Goal: Task Accomplishment & Management: Manage account settings

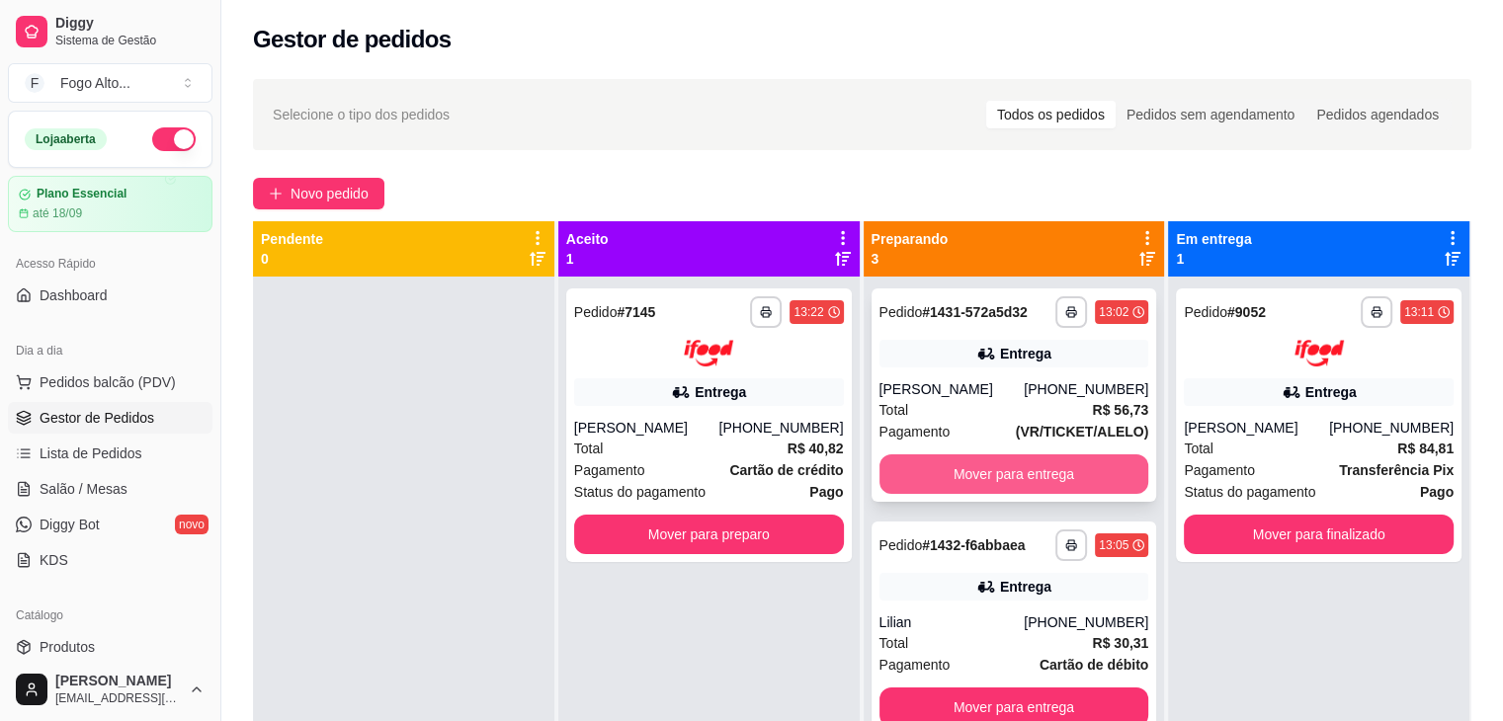
click at [1012, 468] on button "Mover para entrega" at bounding box center [1014, 475] width 270 height 40
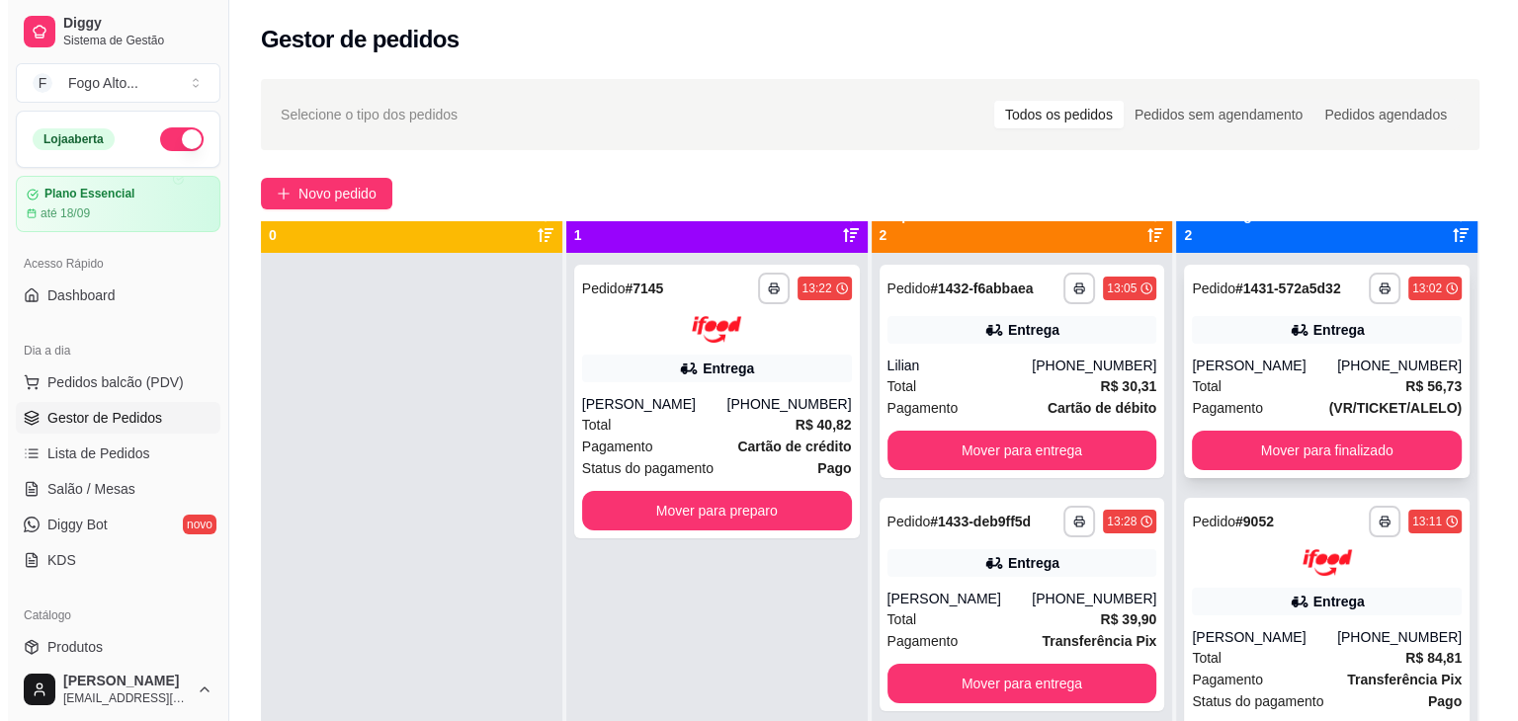
scroll to position [55, 0]
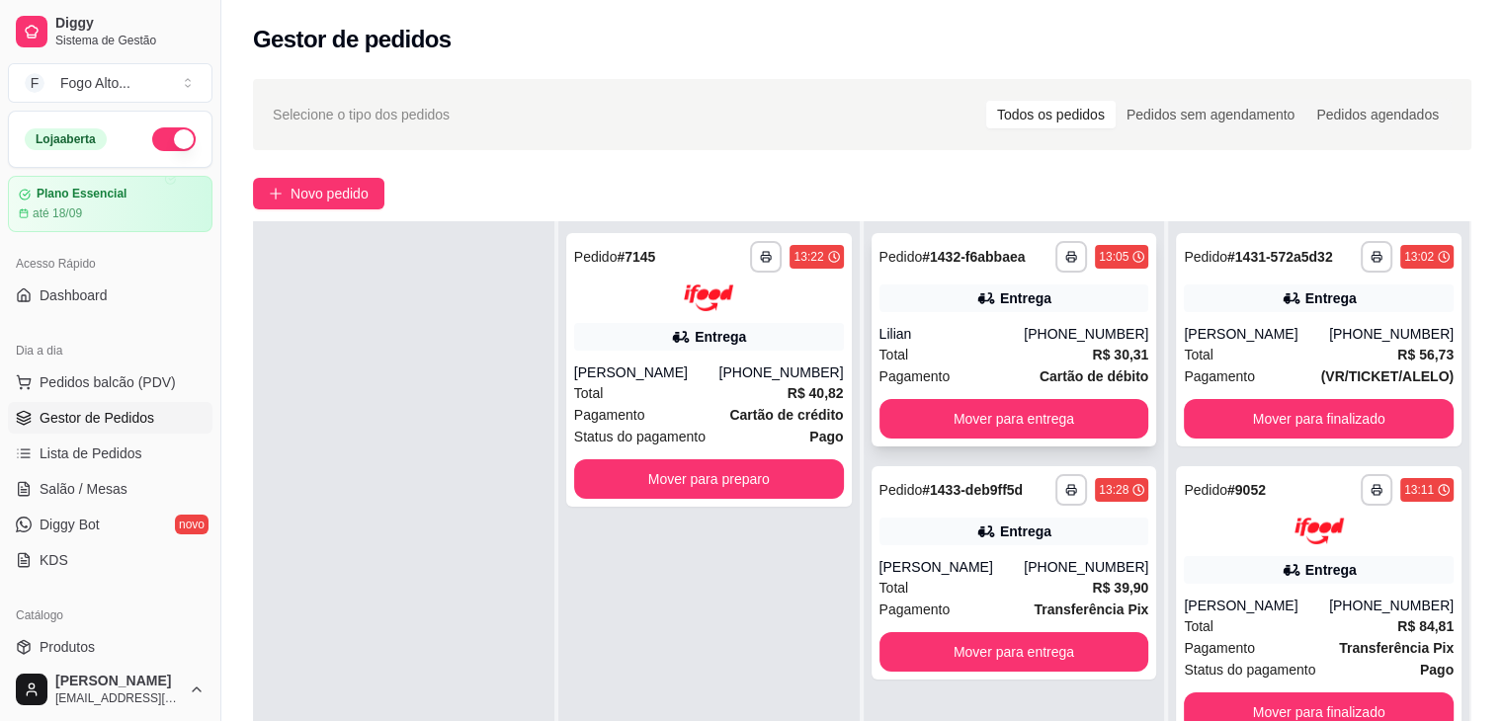
click at [1000, 360] on div "Total R$ 30,31" at bounding box center [1014, 355] width 270 height 22
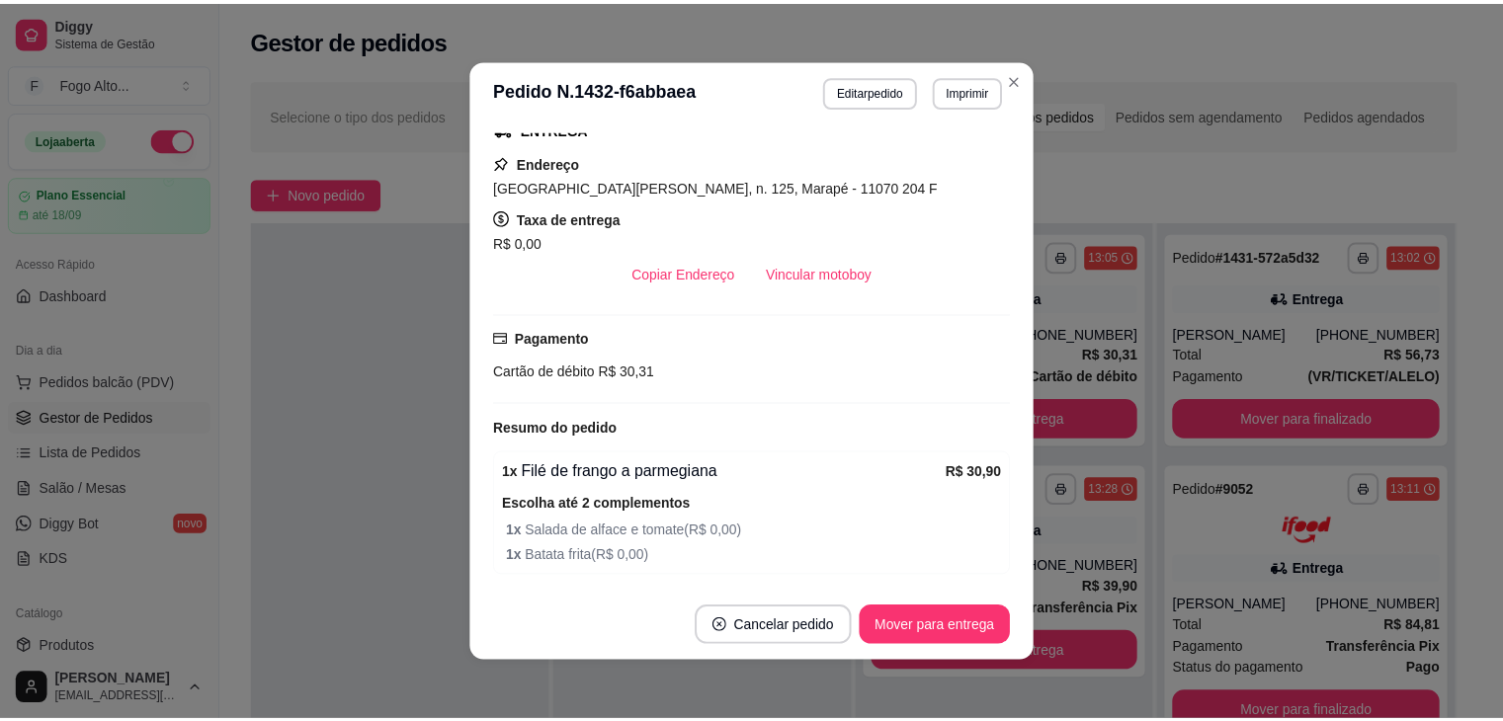
scroll to position [536, 0]
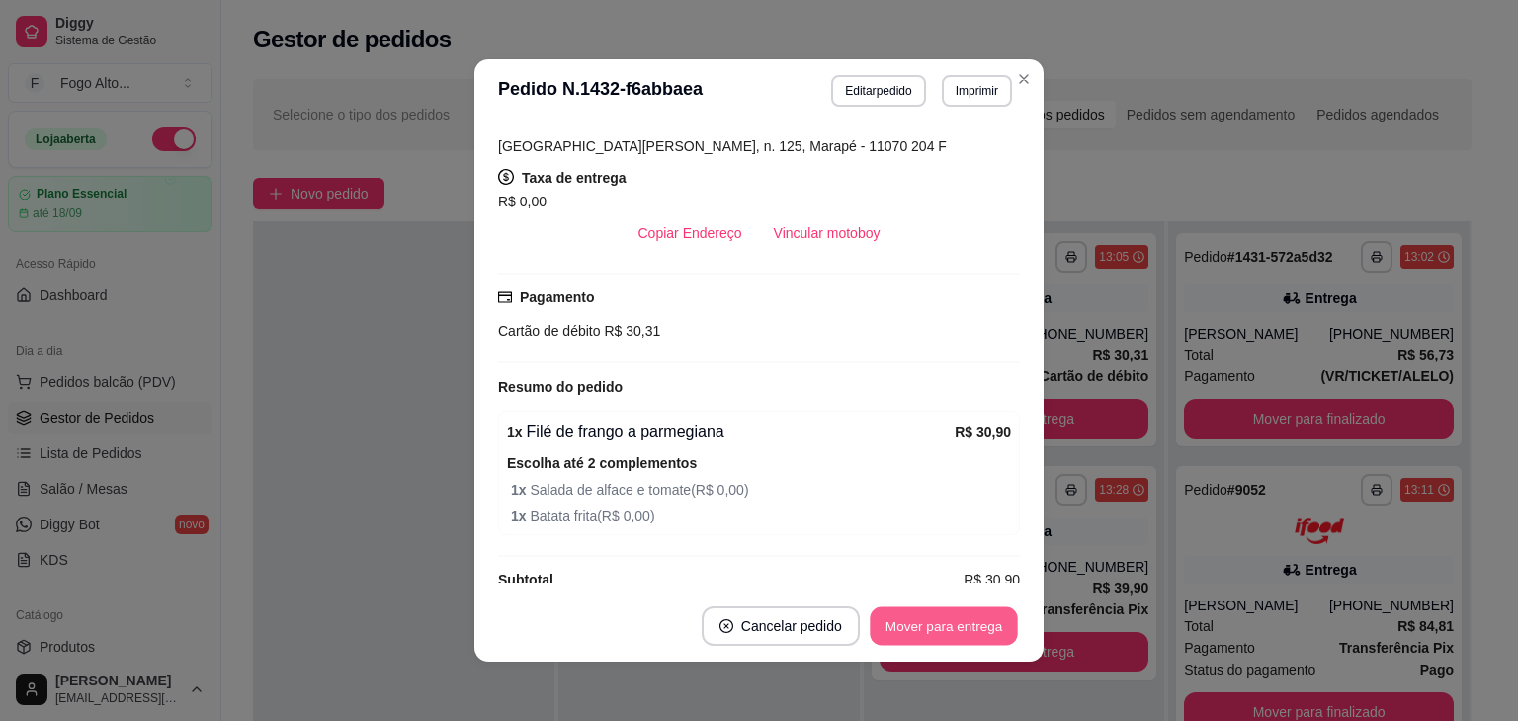
click at [957, 625] on button "Mover para entrega" at bounding box center [944, 627] width 148 height 39
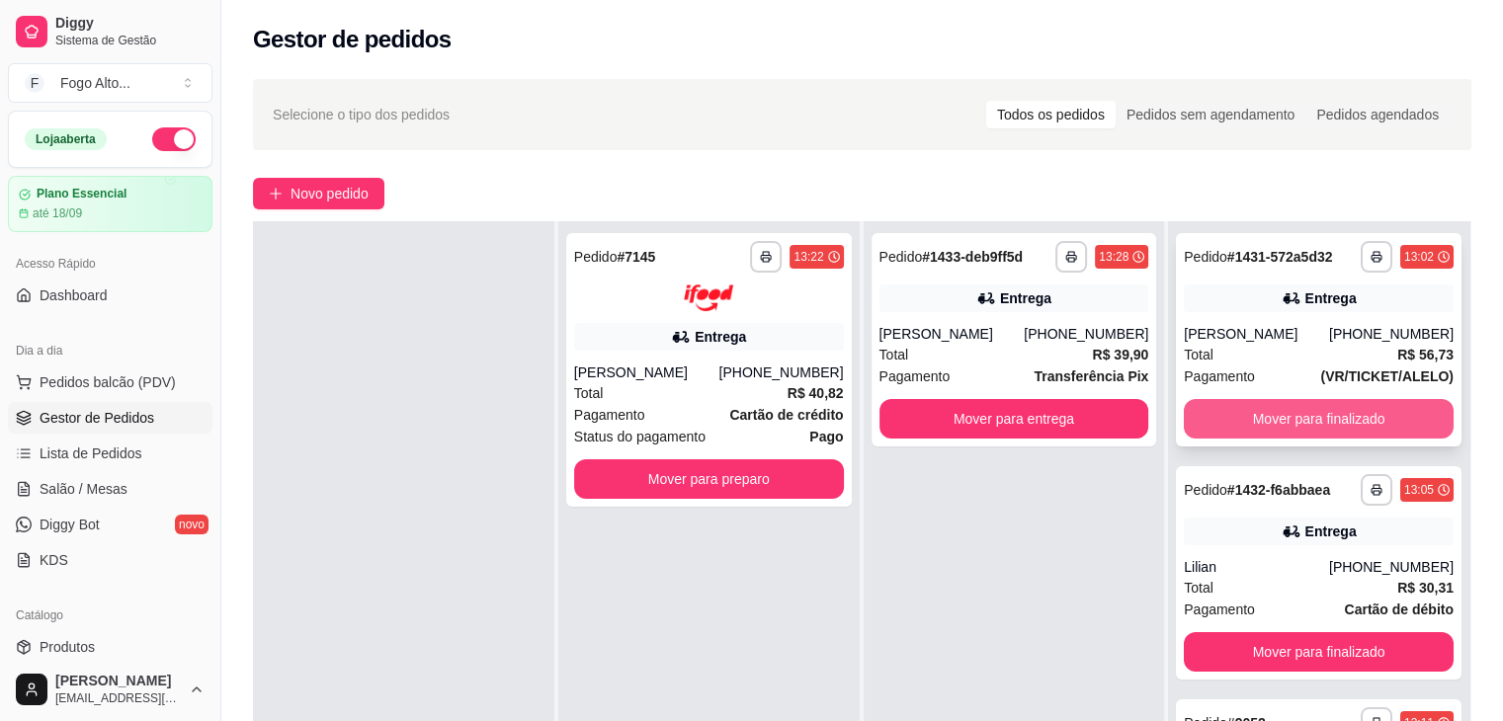
click at [1269, 424] on button "Mover para finalizado" at bounding box center [1319, 419] width 270 height 40
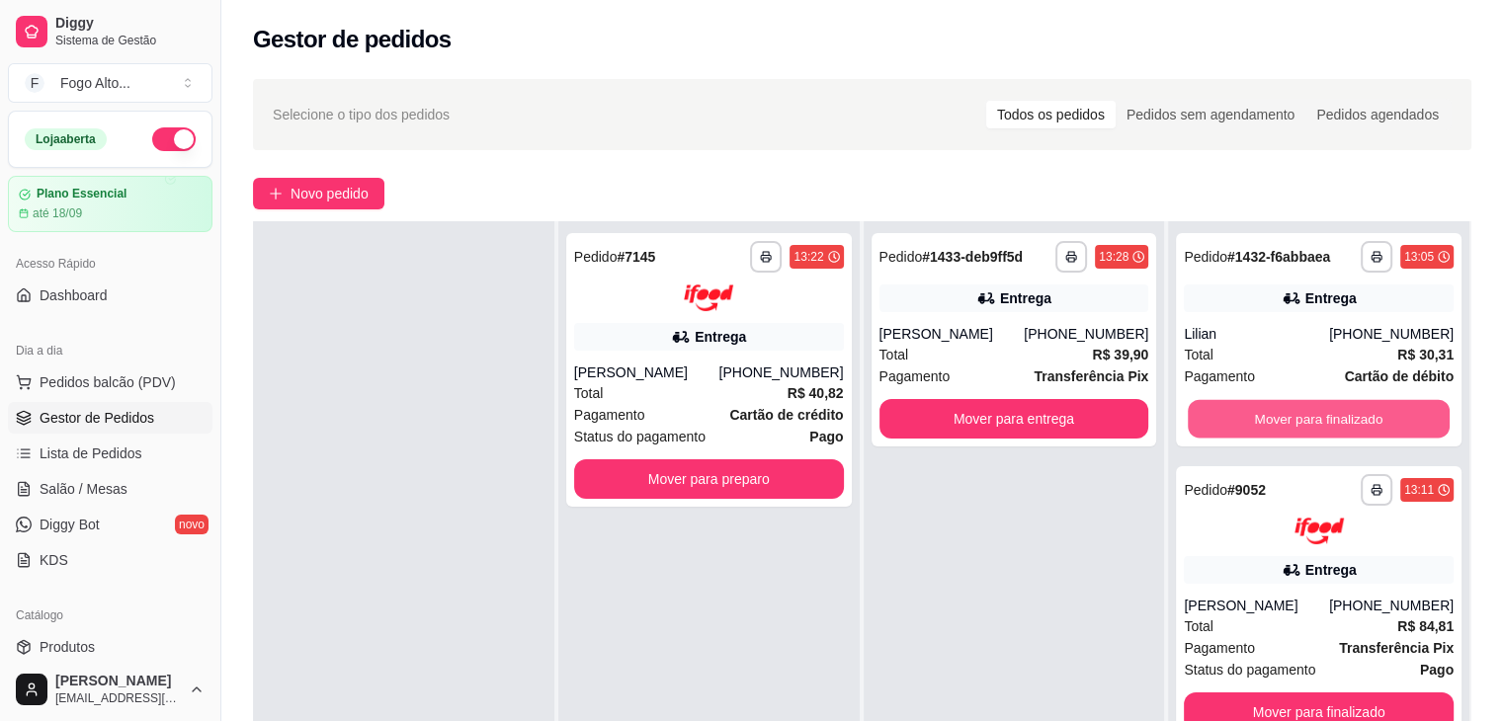
click at [1271, 411] on button "Mover para finalizado" at bounding box center [1319, 419] width 262 height 39
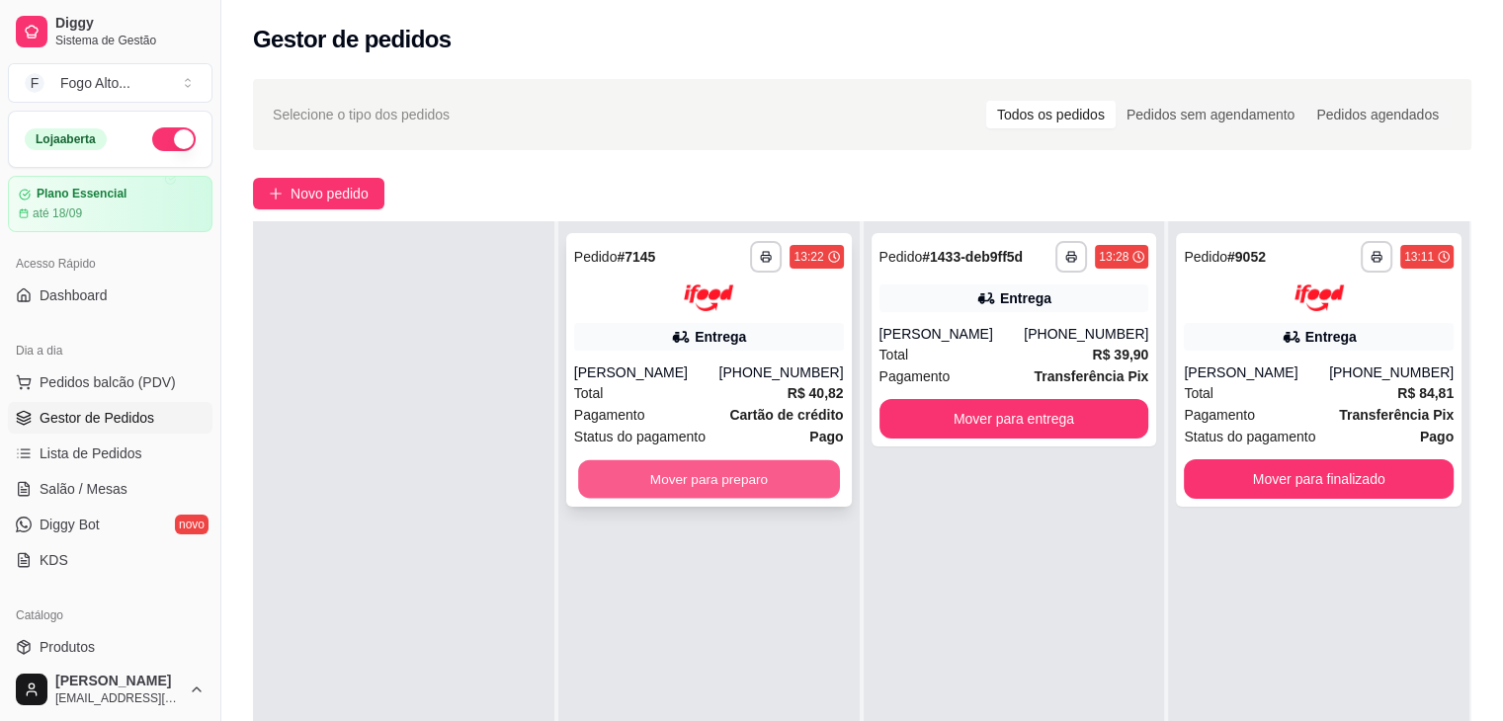
click at [623, 491] on button "Mover para preparo" at bounding box center [709, 478] width 262 height 39
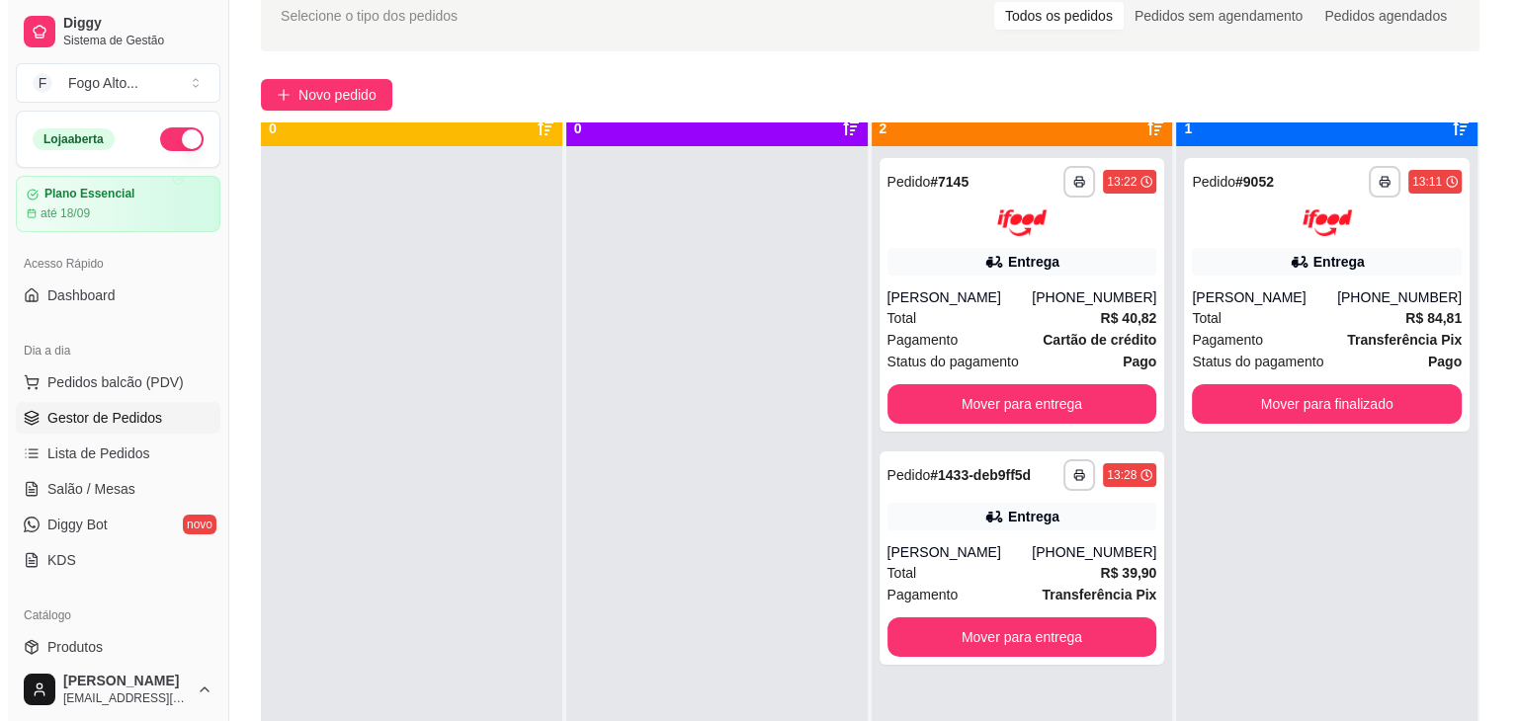
scroll to position [0, 0]
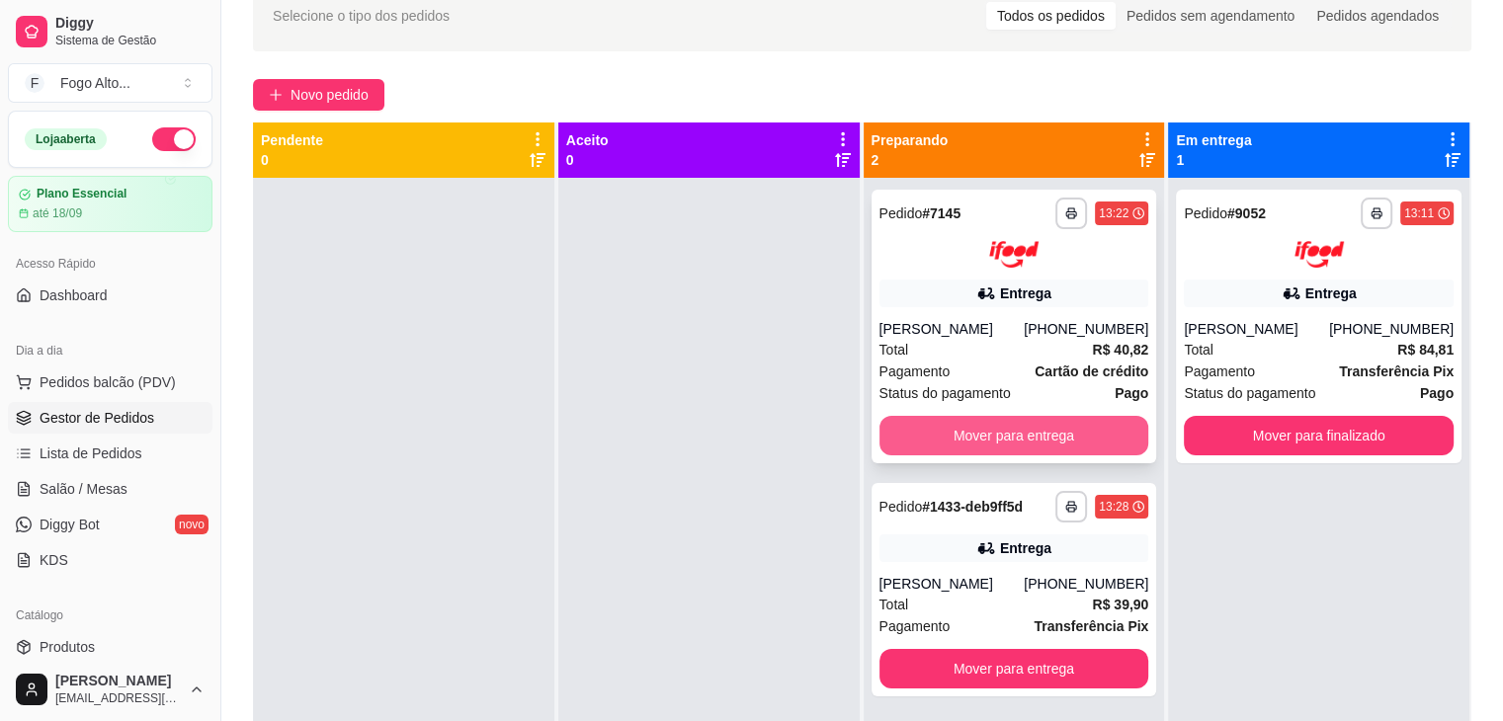
click at [941, 428] on button "Mover para entrega" at bounding box center [1014, 436] width 270 height 40
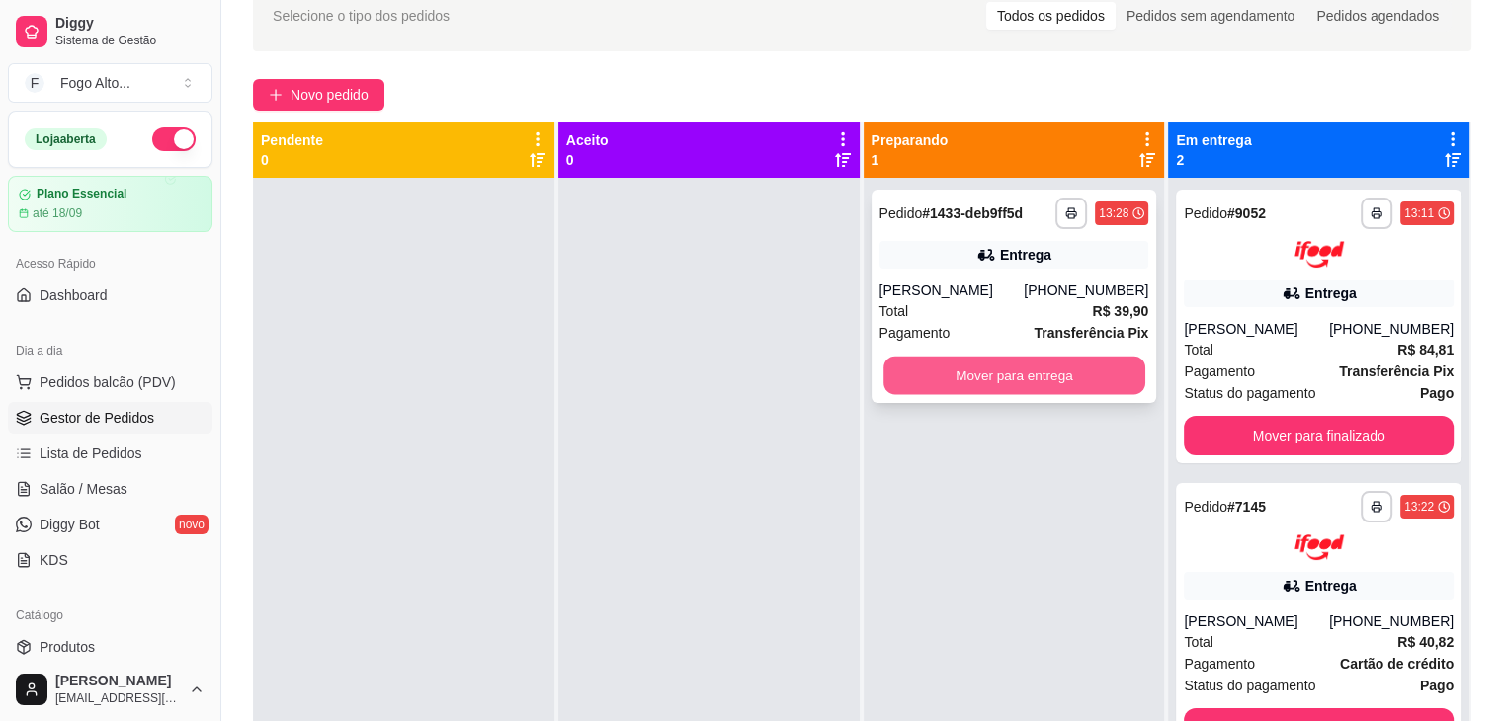
click at [967, 362] on button "Mover para entrega" at bounding box center [1014, 376] width 262 height 39
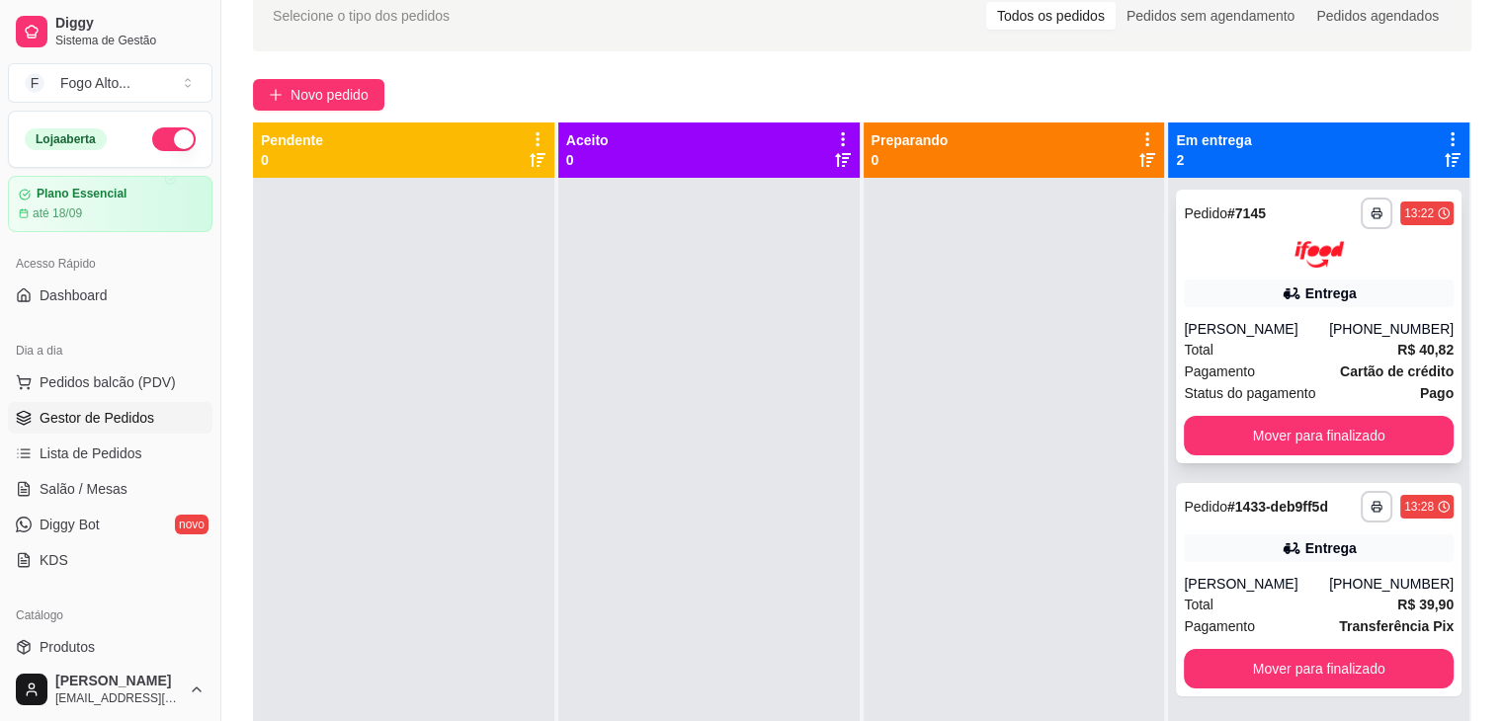
click at [1301, 340] on div "Total R$ 40,82" at bounding box center [1319, 350] width 270 height 22
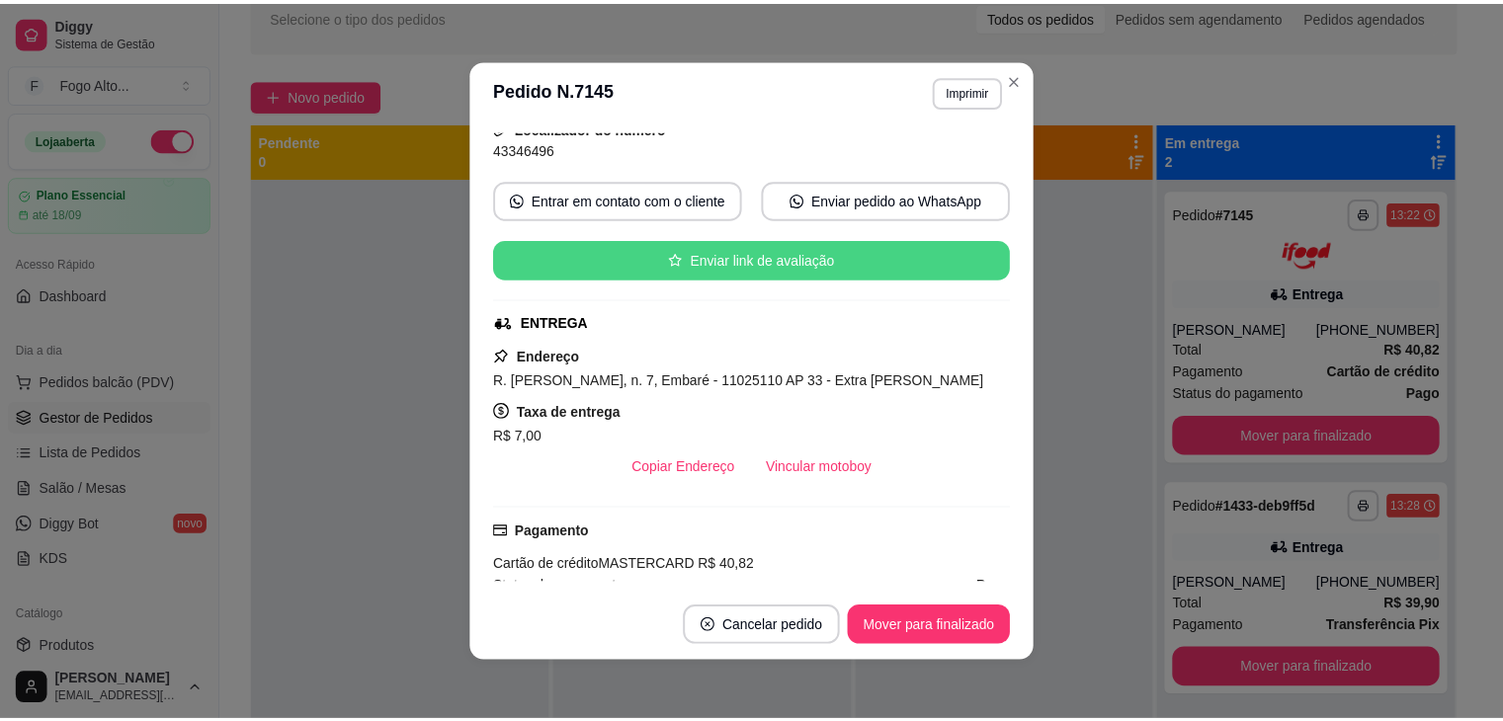
scroll to position [198, 0]
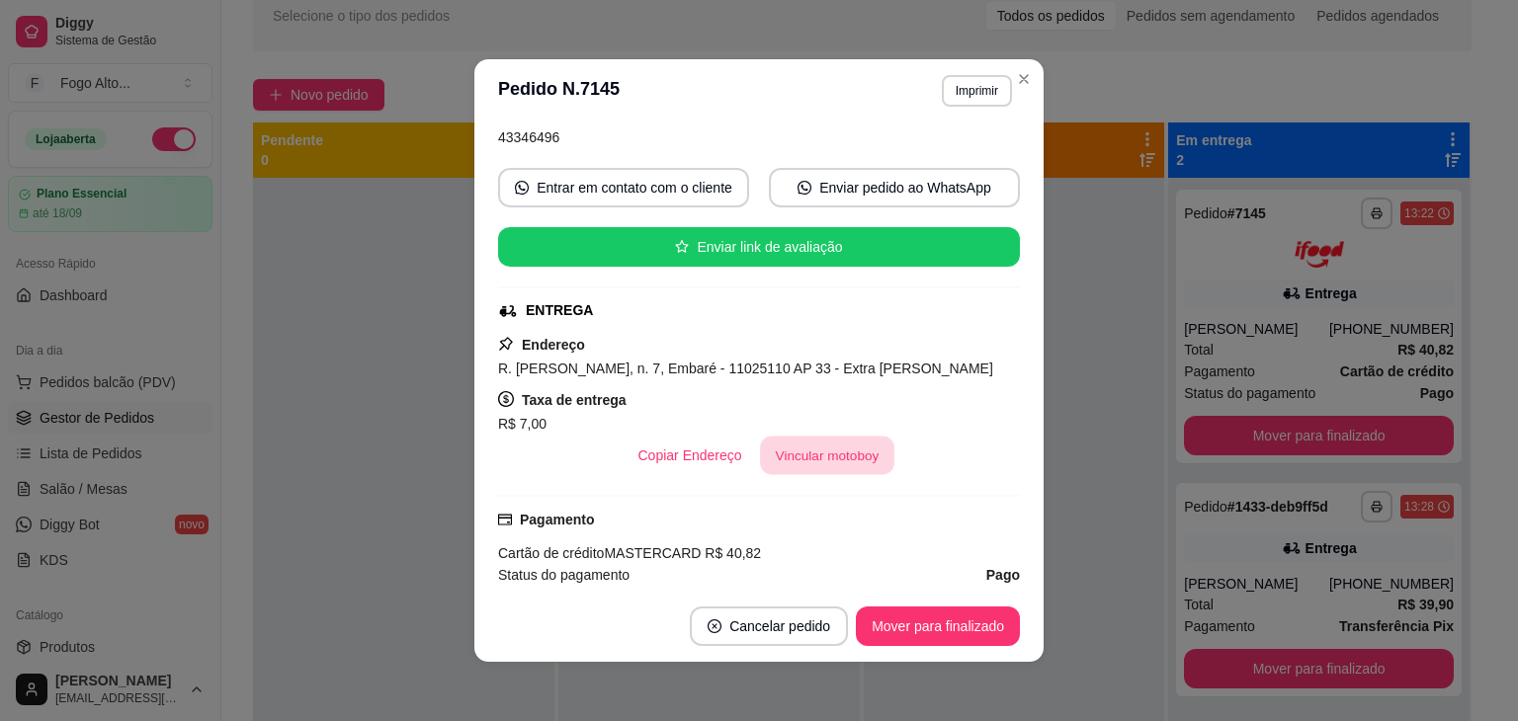
click at [800, 458] on button "Vincular motoboy" at bounding box center [827, 456] width 134 height 39
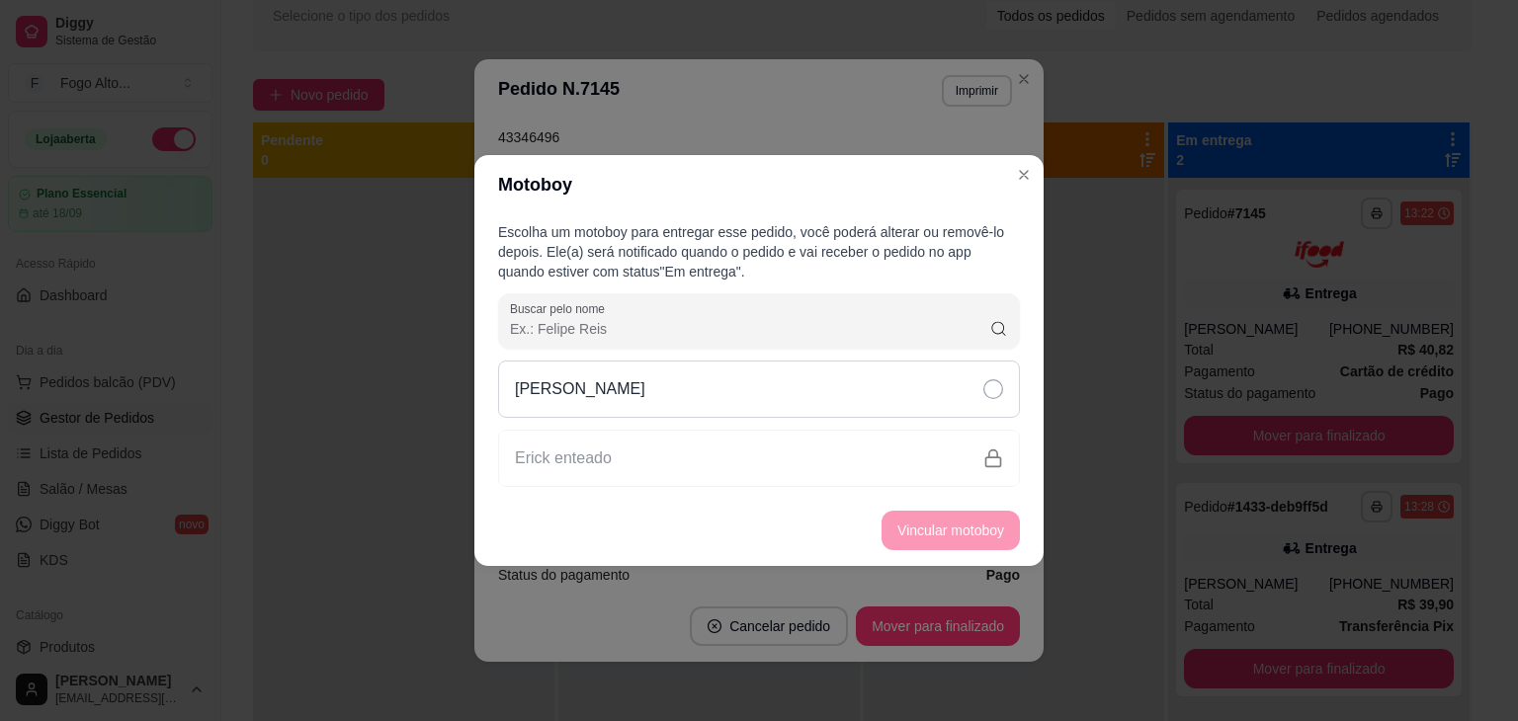
click at [998, 389] on icon at bounding box center [993, 389] width 20 height 20
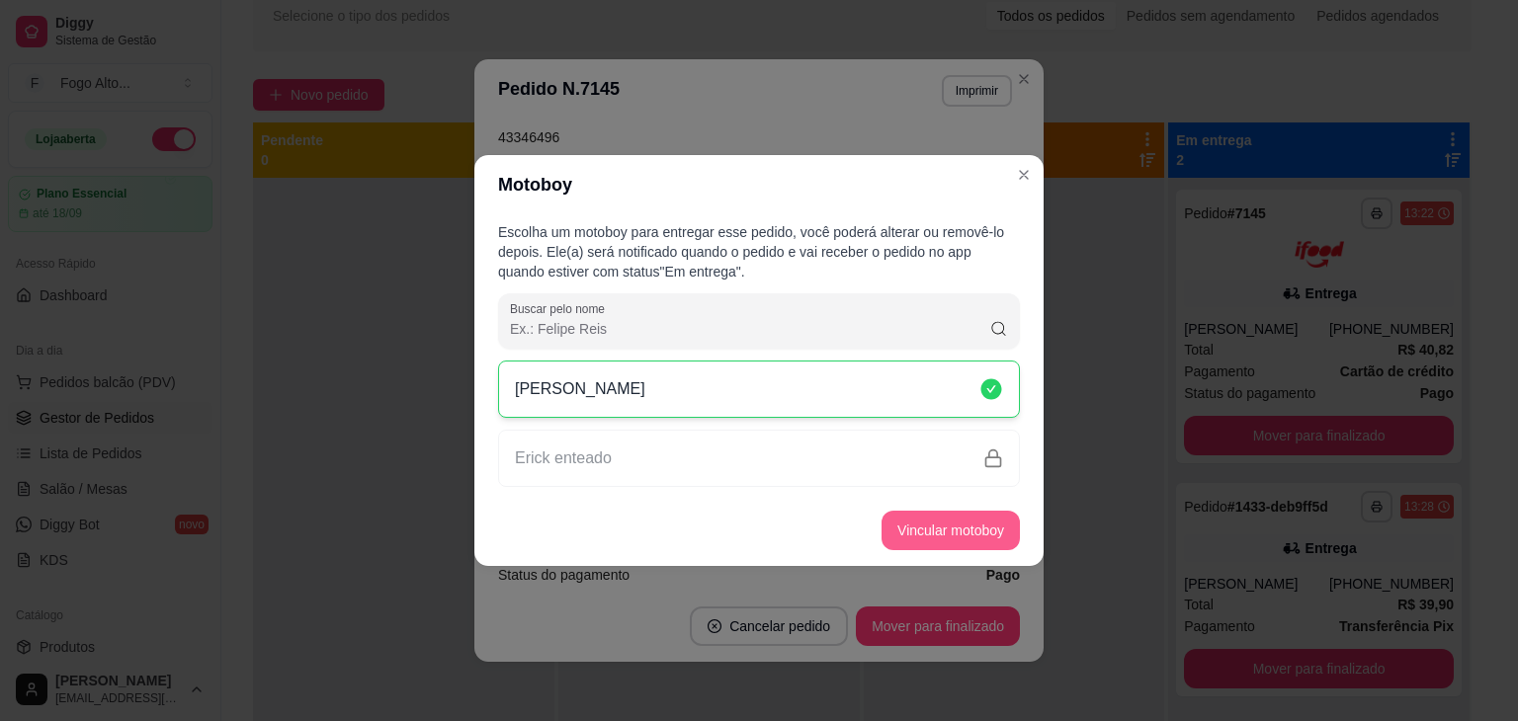
click at [972, 519] on button "Vincular motoboy" at bounding box center [950, 531] width 138 height 40
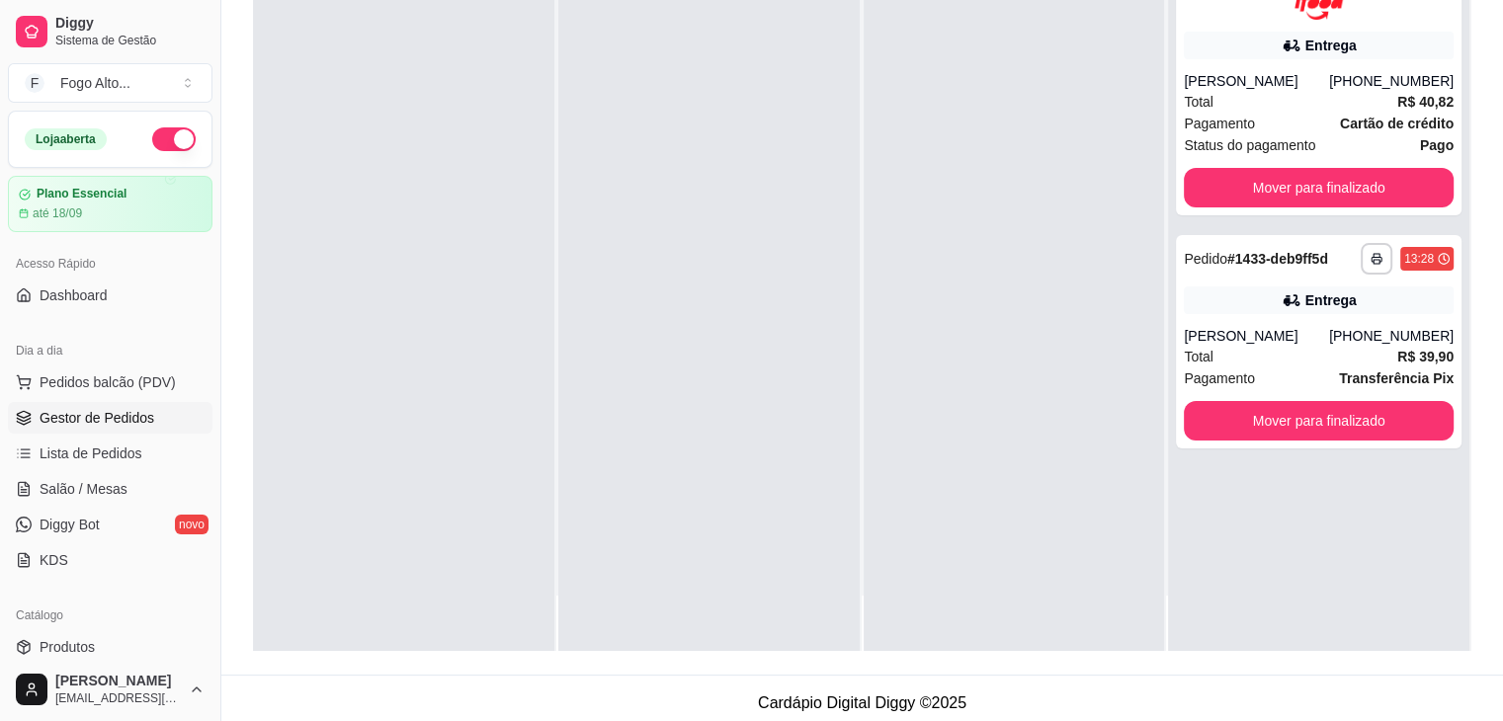
scroll to position [296, 0]
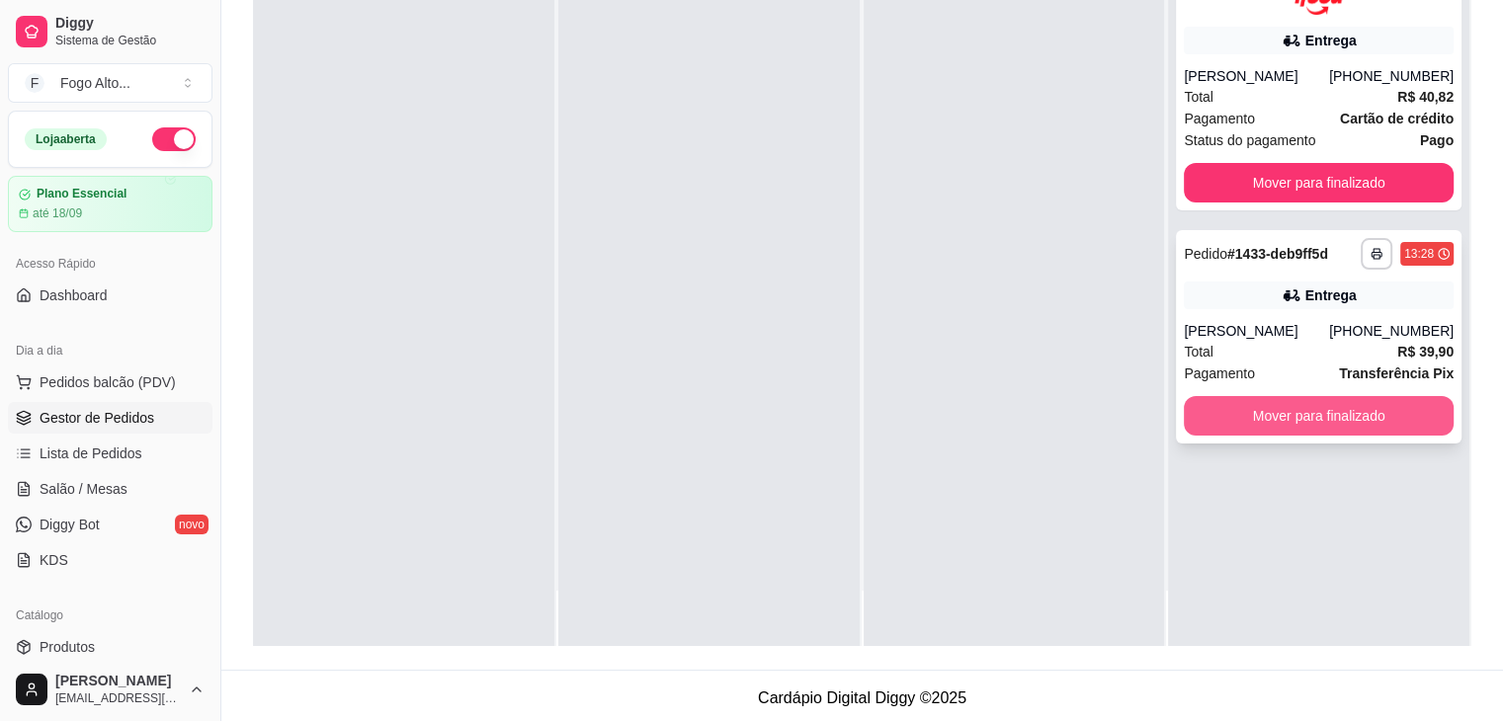
click at [1296, 413] on button "Mover para finalizado" at bounding box center [1319, 416] width 270 height 40
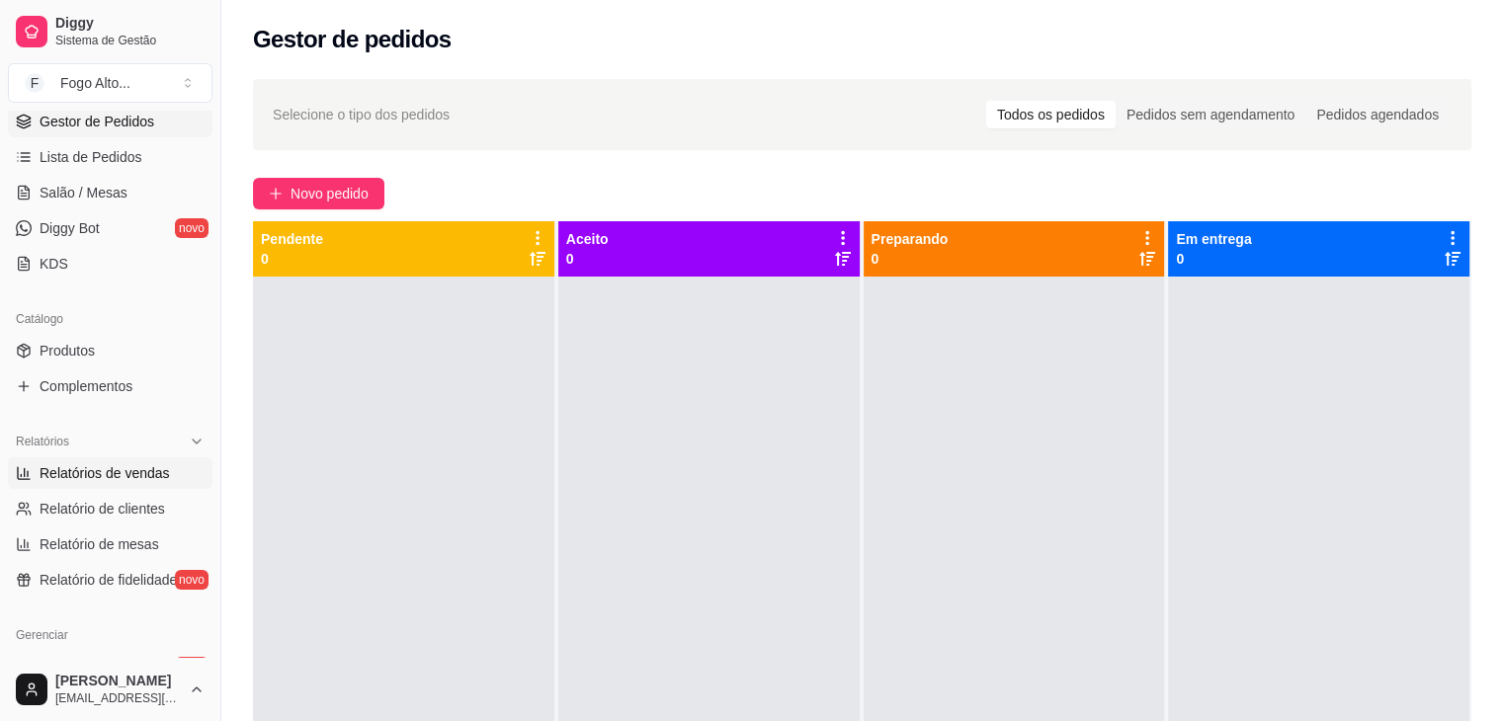
click at [103, 469] on span "Relatórios de vendas" at bounding box center [105, 473] width 130 height 20
select select "ALL"
select select "0"
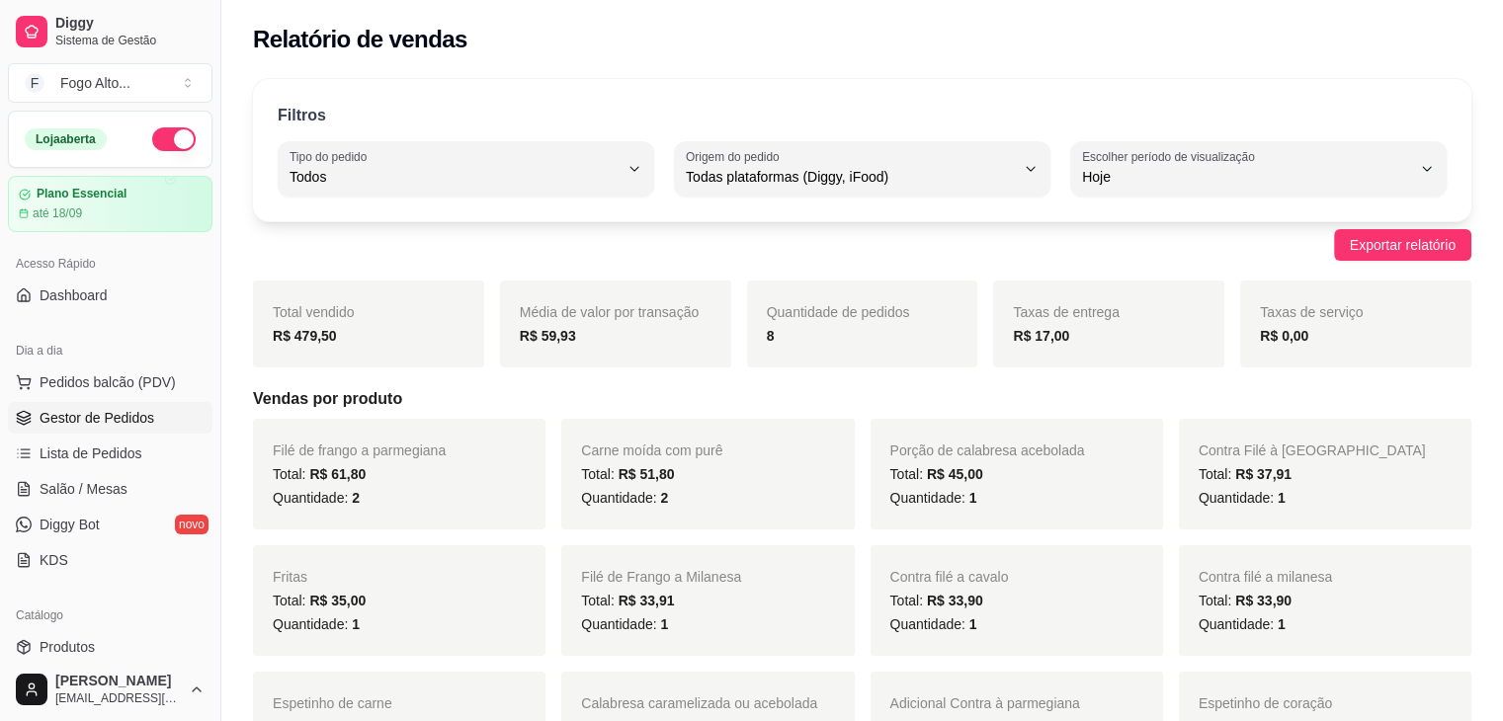
click at [126, 419] on span "Gestor de Pedidos" at bounding box center [97, 418] width 115 height 20
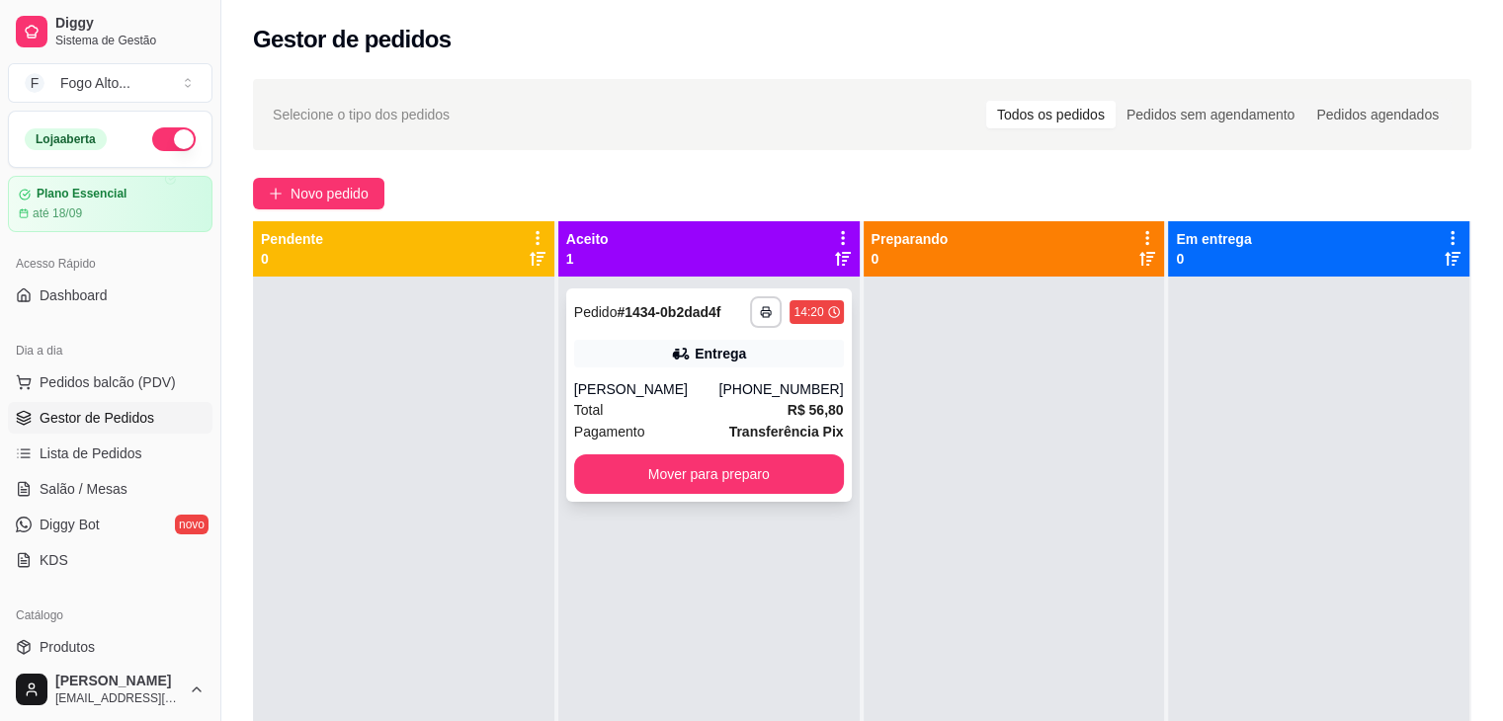
click at [680, 373] on div "**********" at bounding box center [709, 395] width 286 height 213
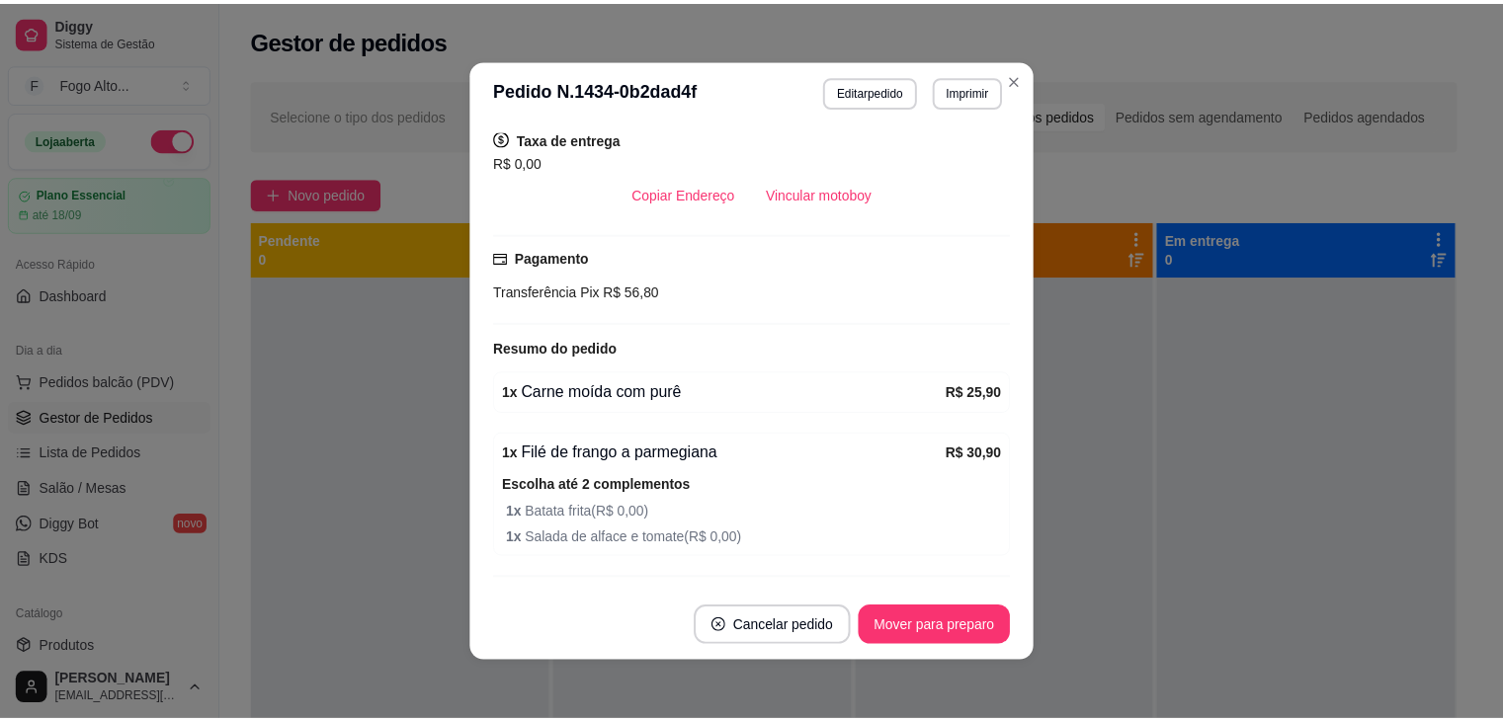
scroll to position [4, 0]
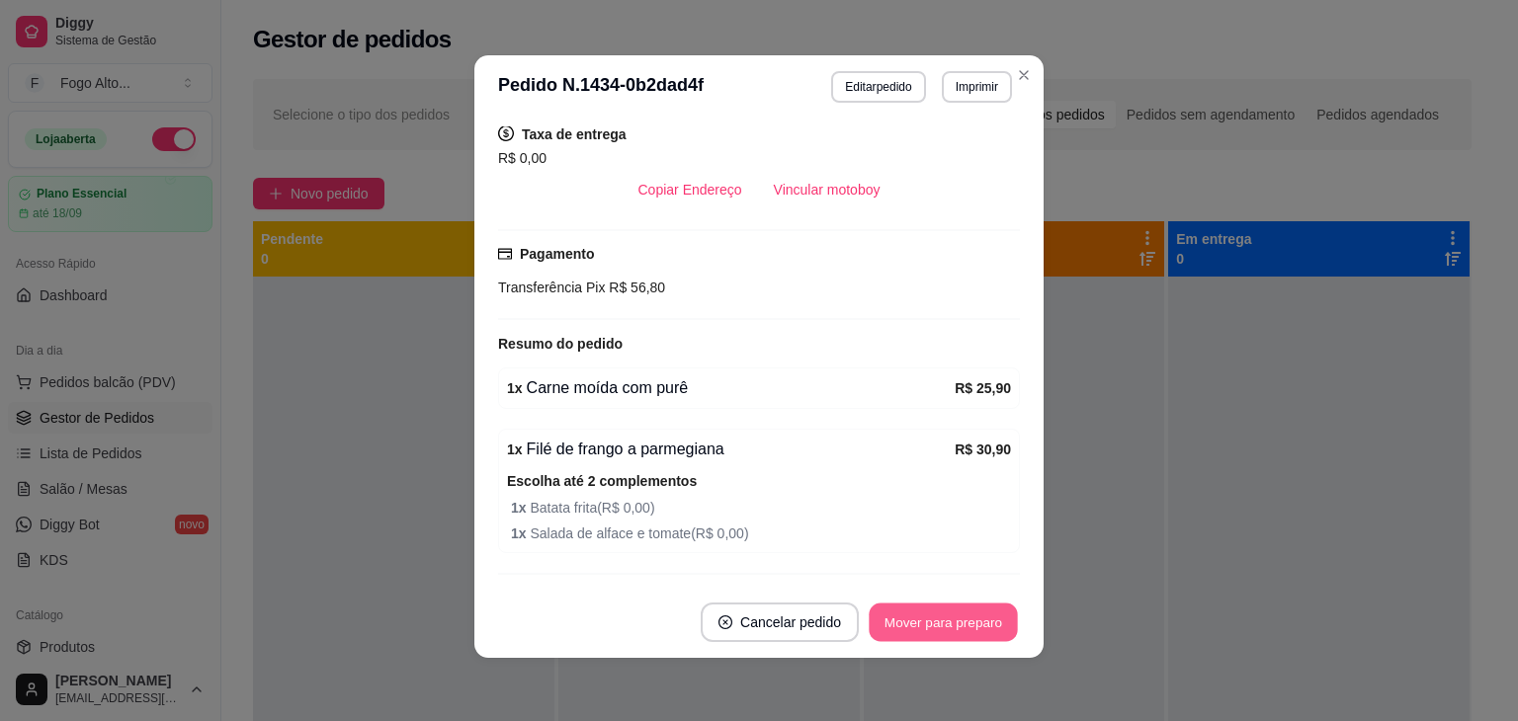
click at [956, 622] on button "Mover para preparo" at bounding box center [943, 623] width 148 height 39
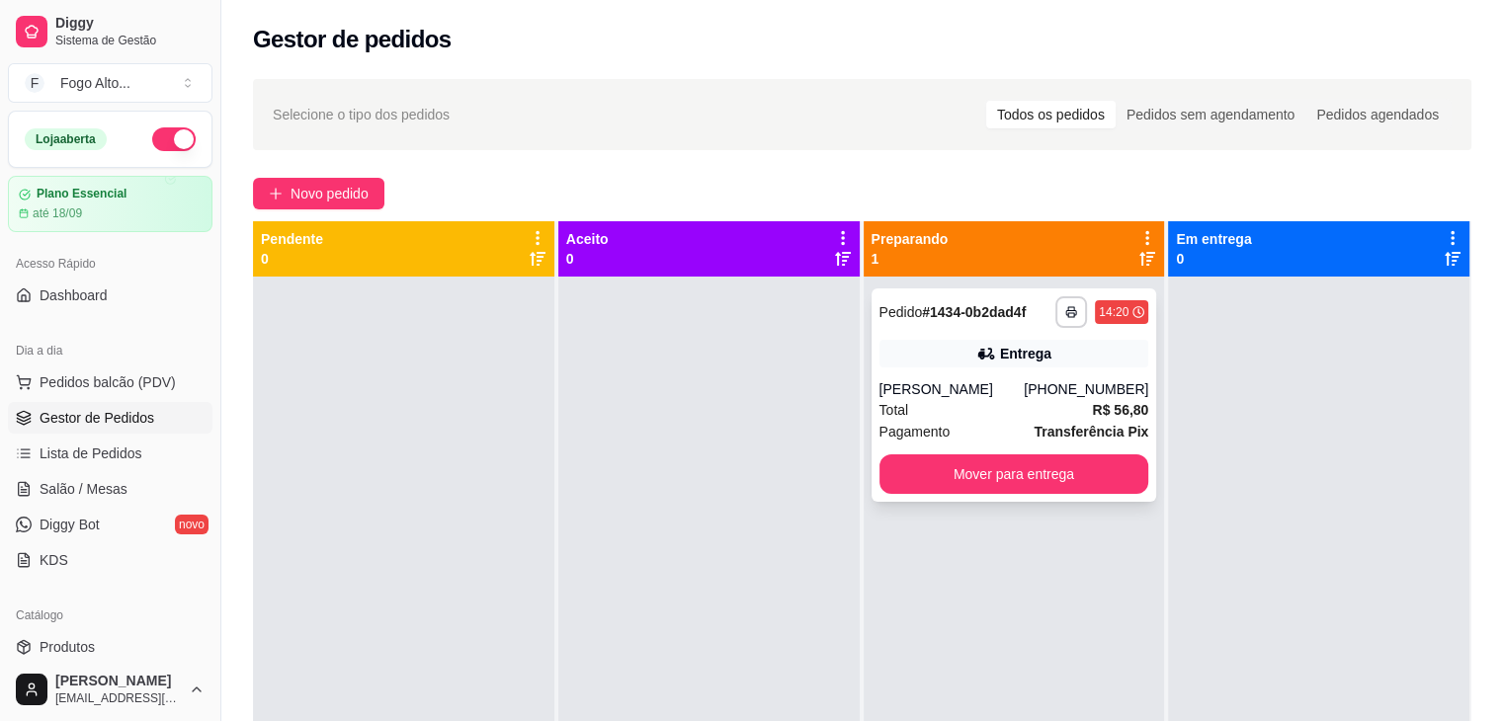
click at [1062, 455] on button "Mover para entrega" at bounding box center [1014, 475] width 270 height 40
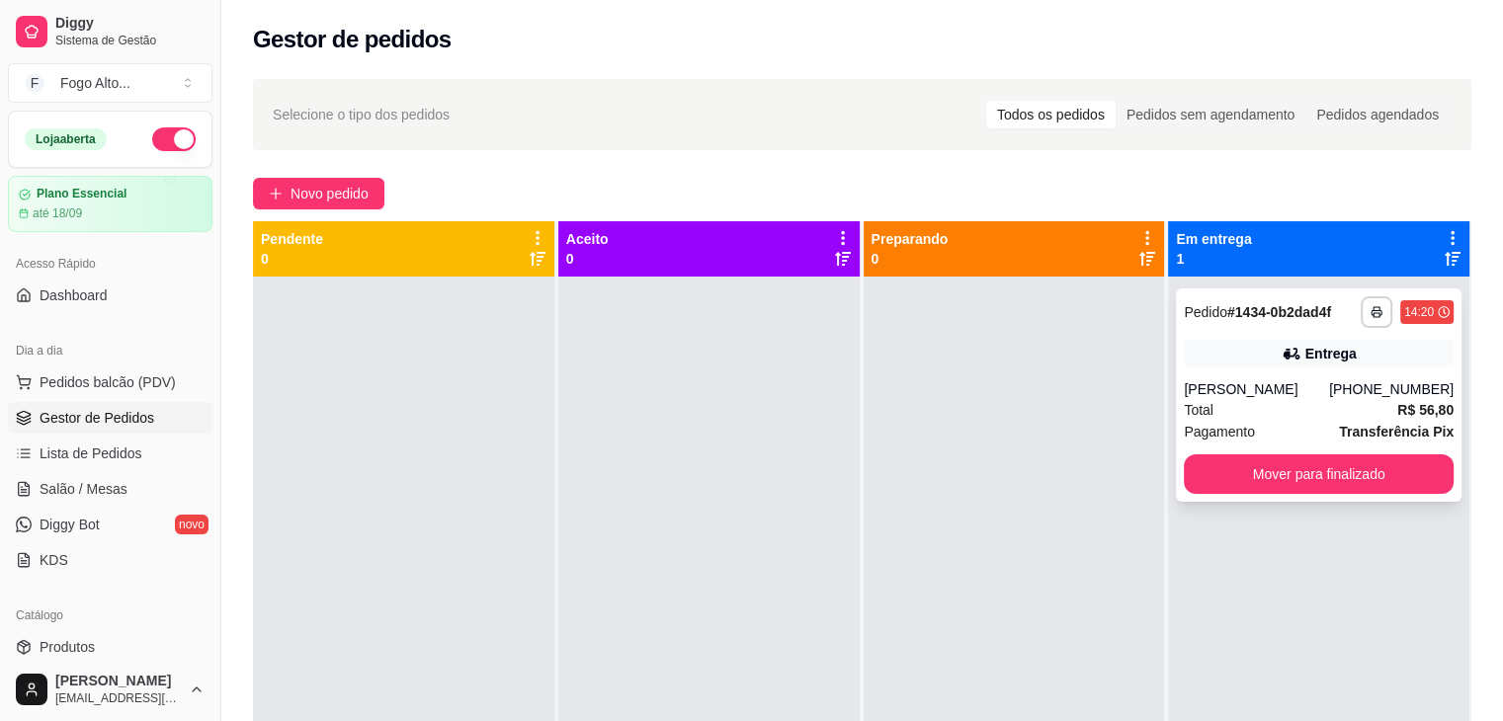
click at [1320, 377] on div "**********" at bounding box center [1319, 395] width 286 height 213
click at [1249, 446] on div "**********" at bounding box center [1319, 395] width 286 height 213
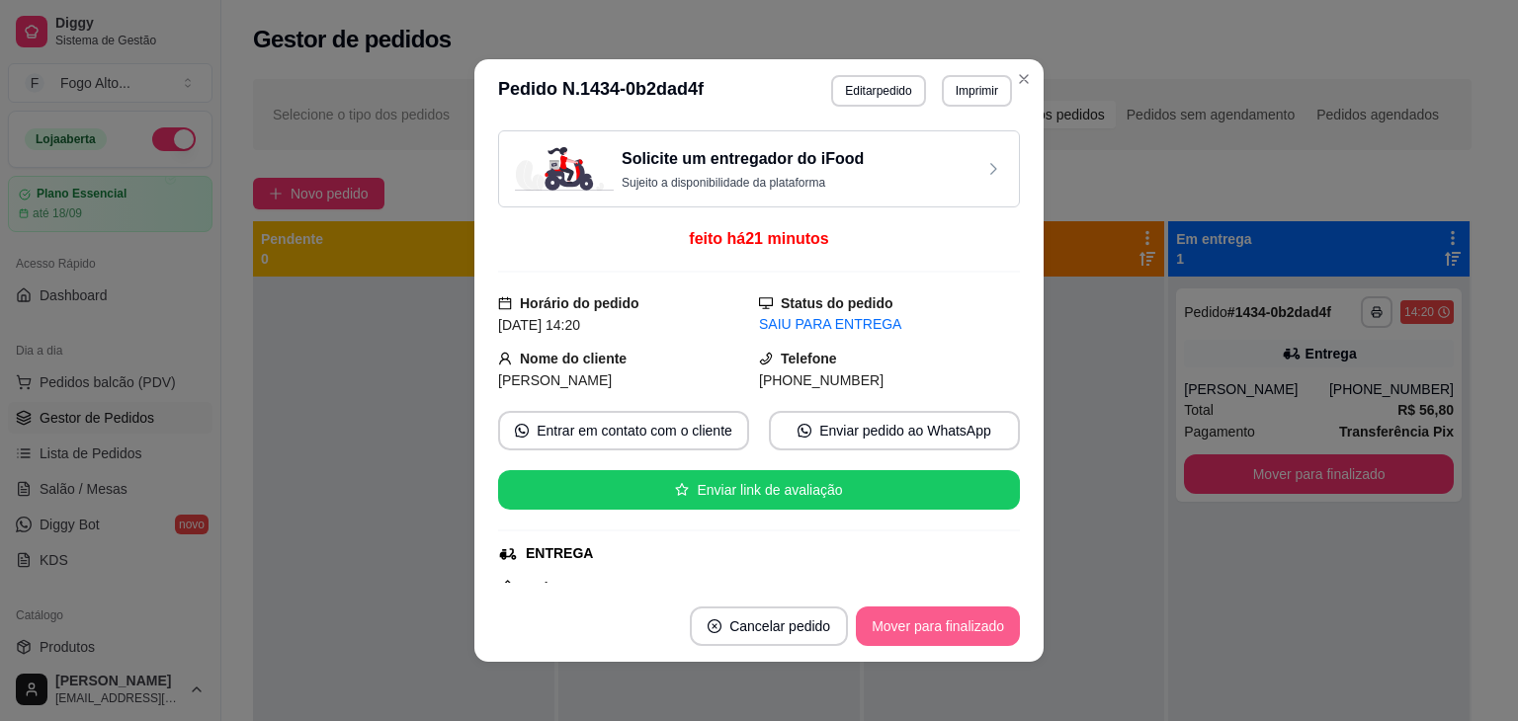
click at [942, 645] on button "Mover para finalizado" at bounding box center [938, 627] width 164 height 40
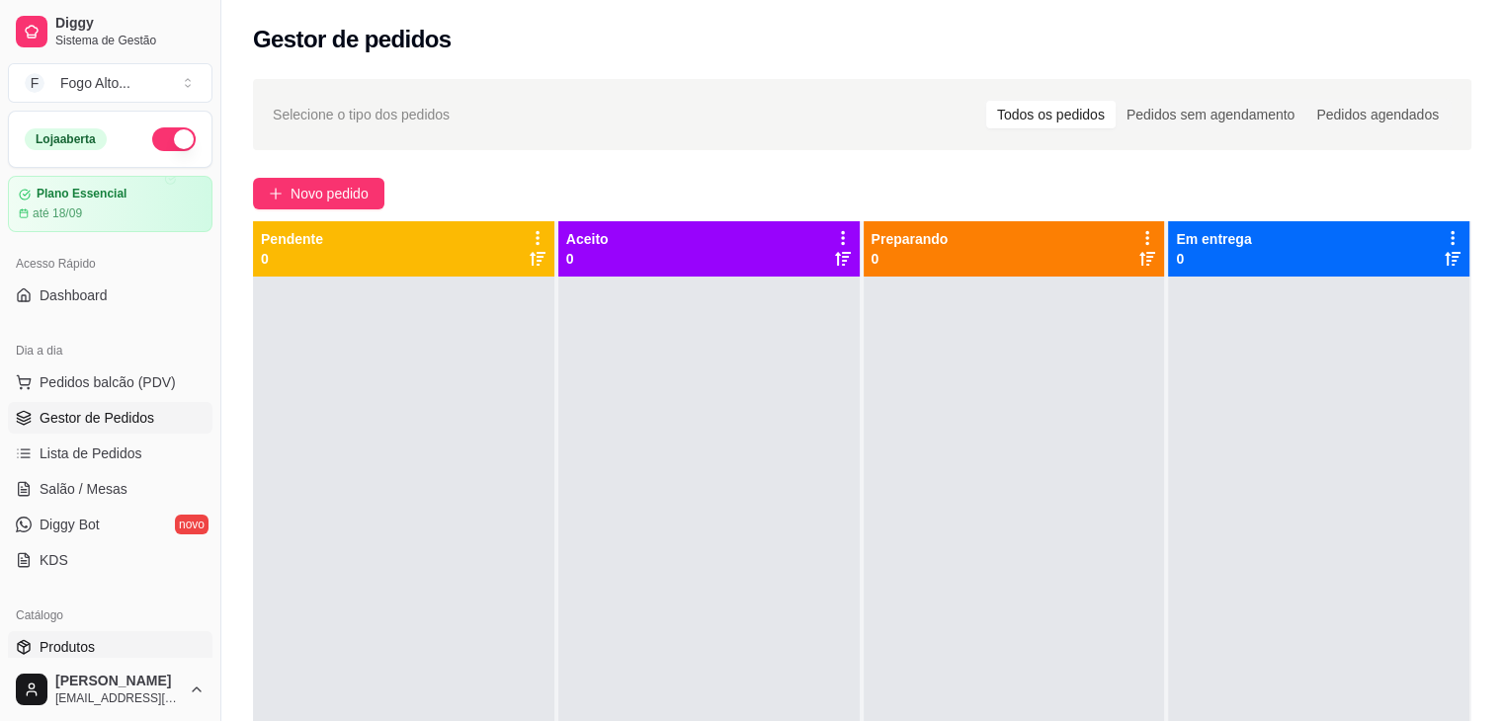
scroll to position [198, 0]
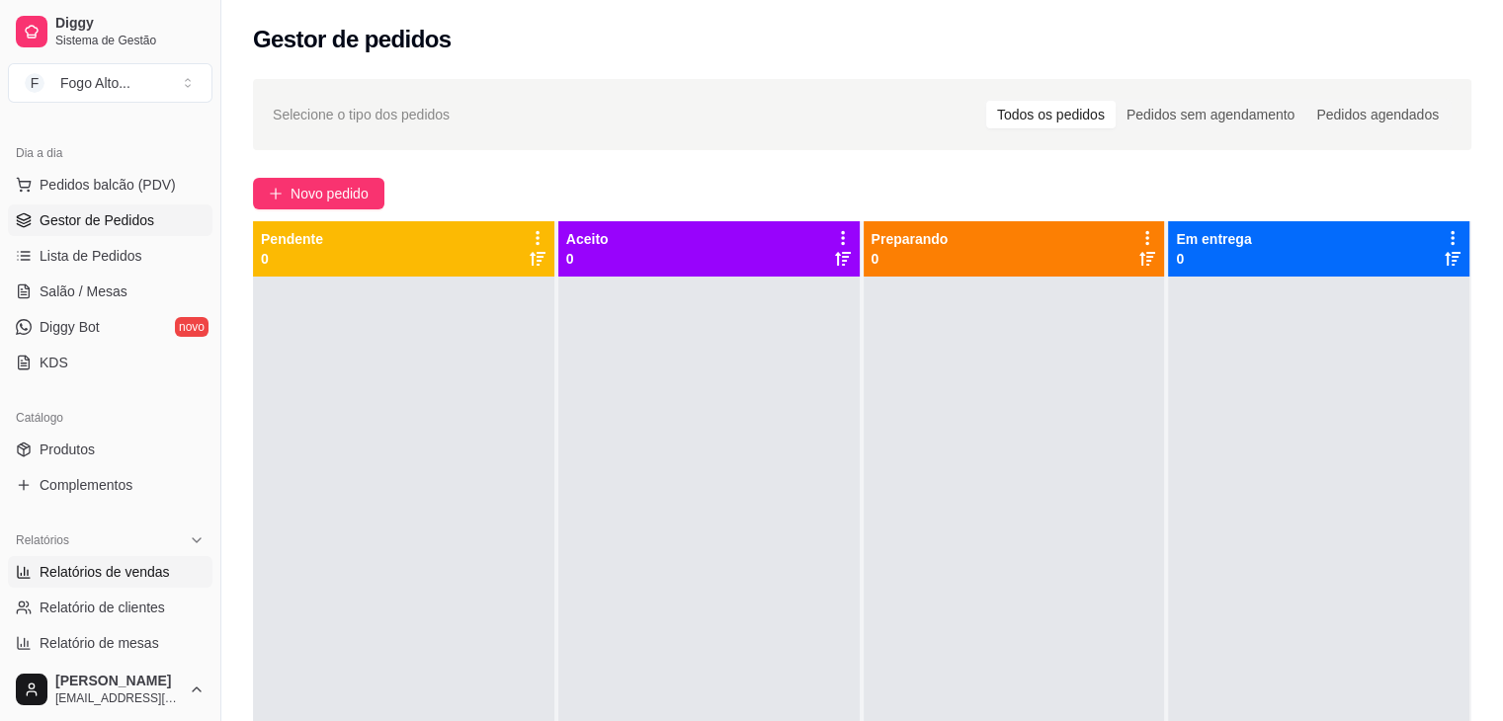
click at [123, 570] on span "Relatórios de vendas" at bounding box center [105, 572] width 130 height 20
select select "ALL"
select select "0"
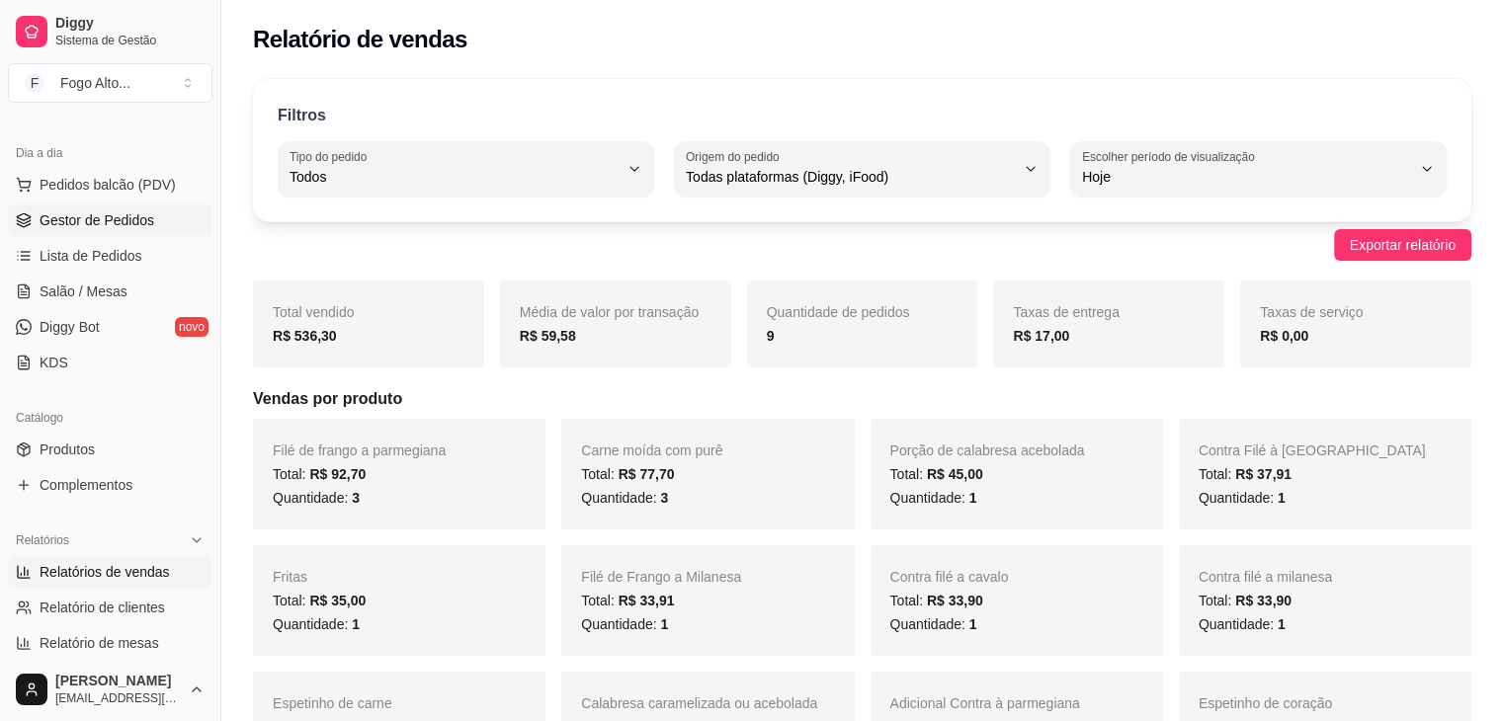
click at [87, 214] on span "Gestor de Pedidos" at bounding box center [97, 220] width 115 height 20
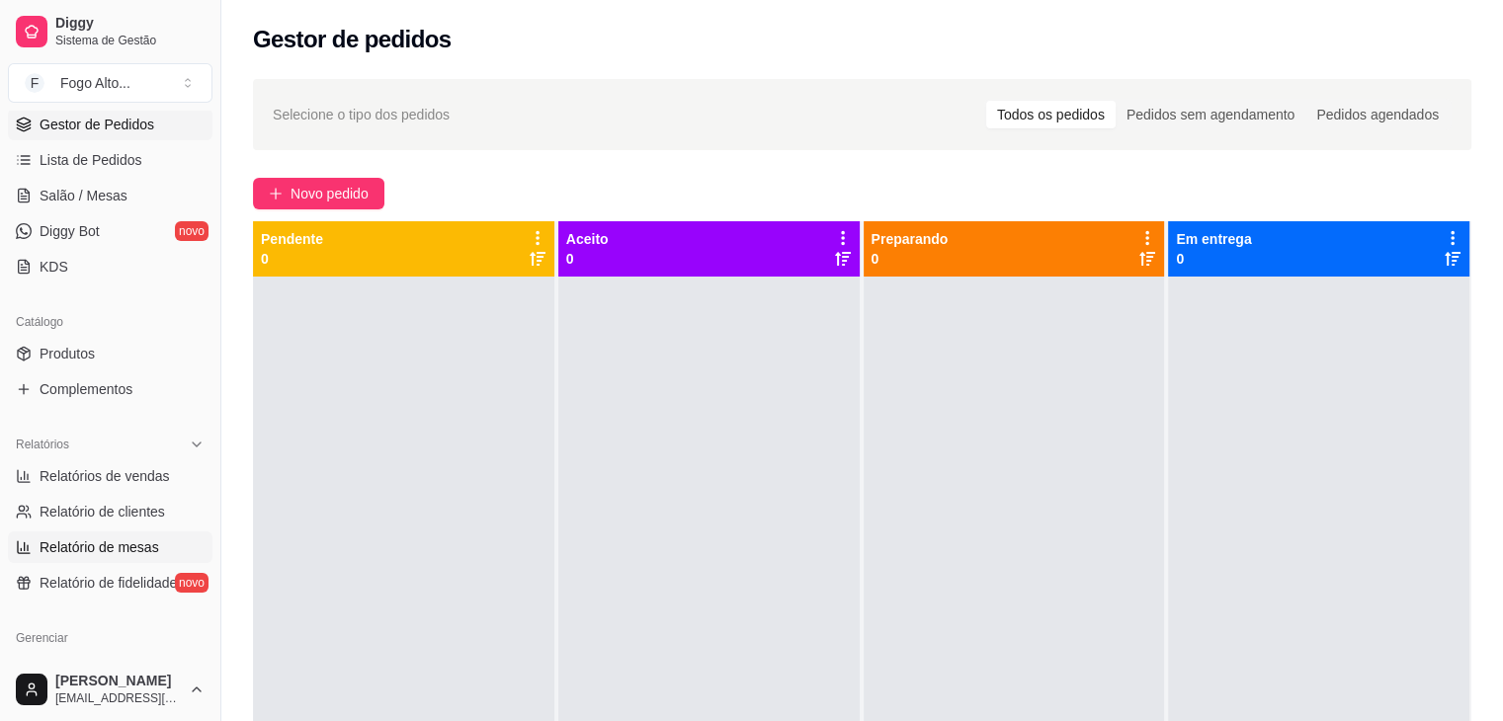
scroll to position [296, 0]
click at [103, 503] on span "Relatório de clientes" at bounding box center [102, 509] width 125 height 20
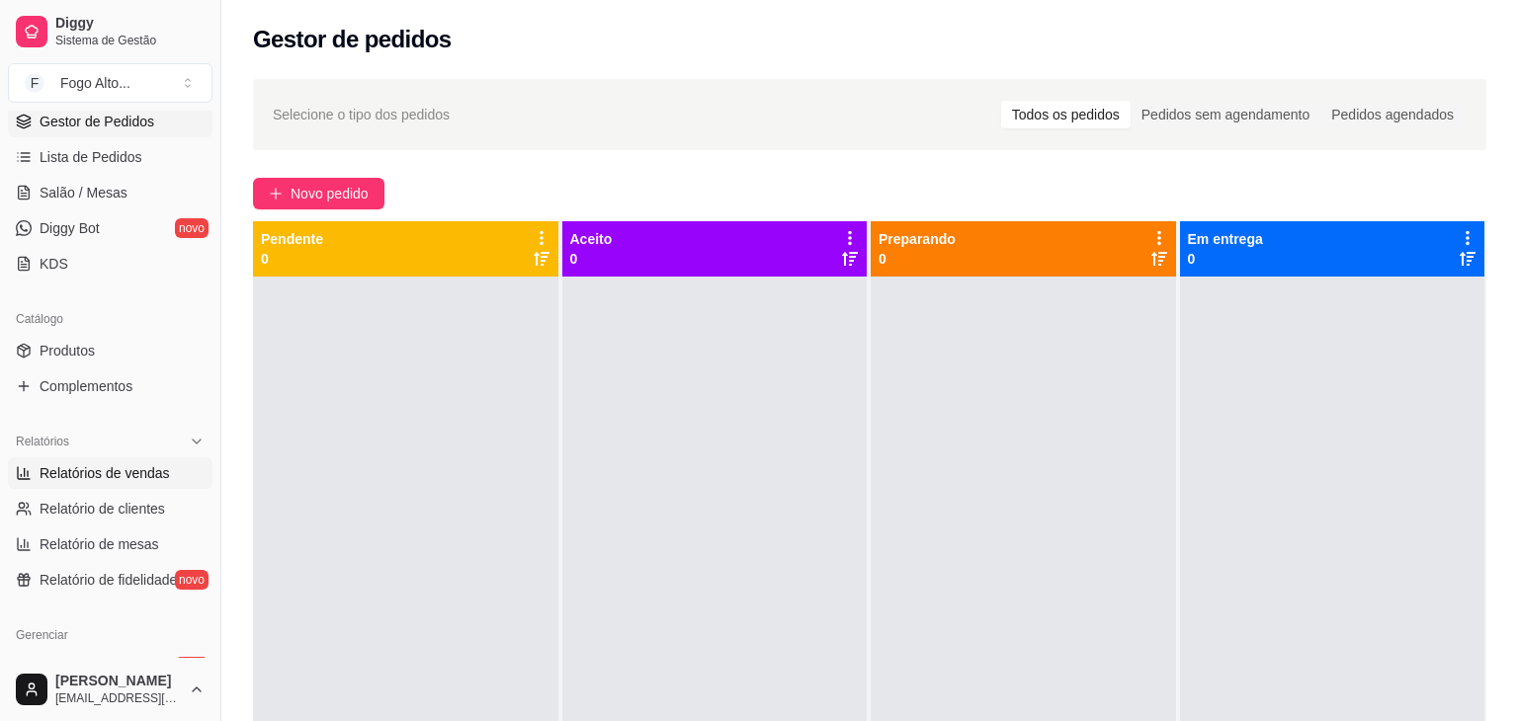
select select "30"
select select "HIGHEST_TOTAL_SPENT_WITH_ORDERS"
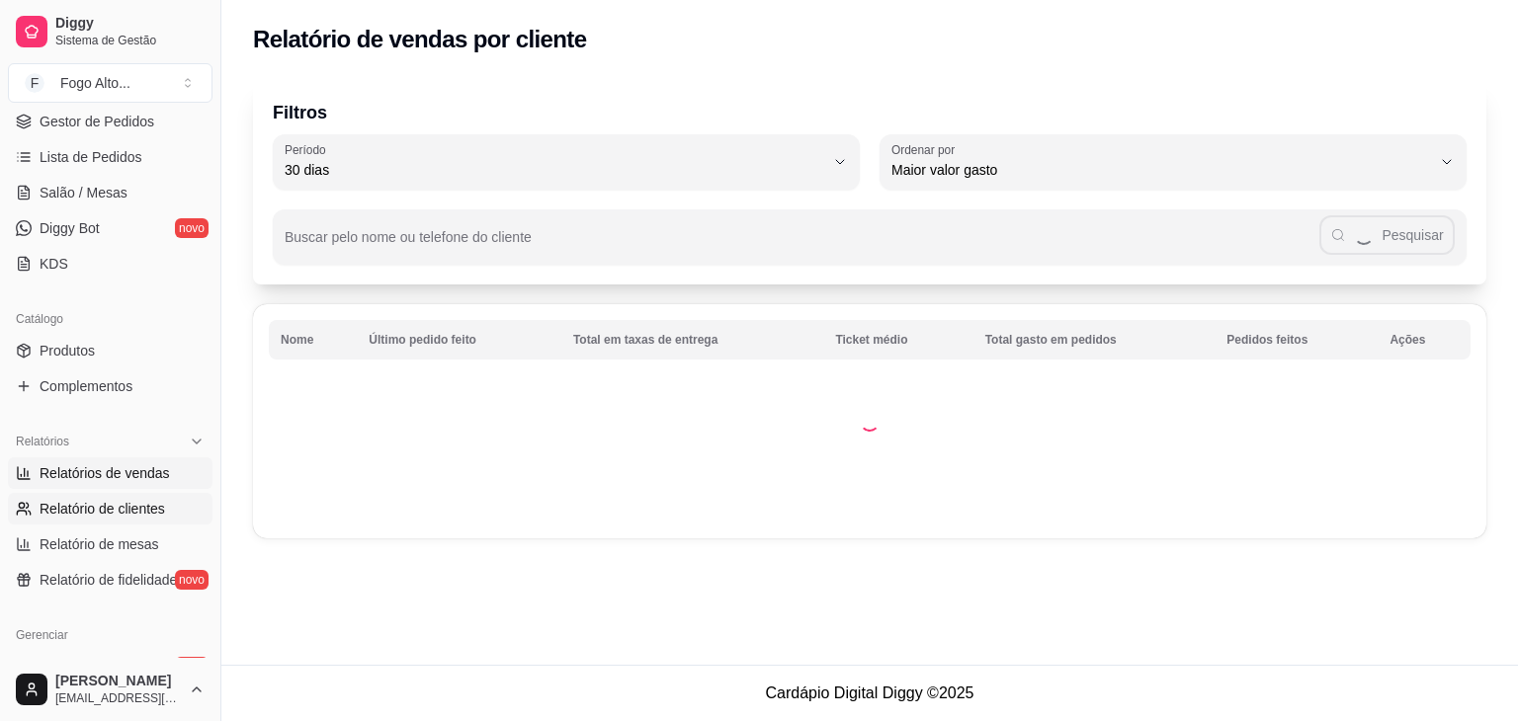
click at [114, 468] on span "Relatórios de vendas" at bounding box center [105, 473] width 130 height 20
select select "ALL"
select select "0"
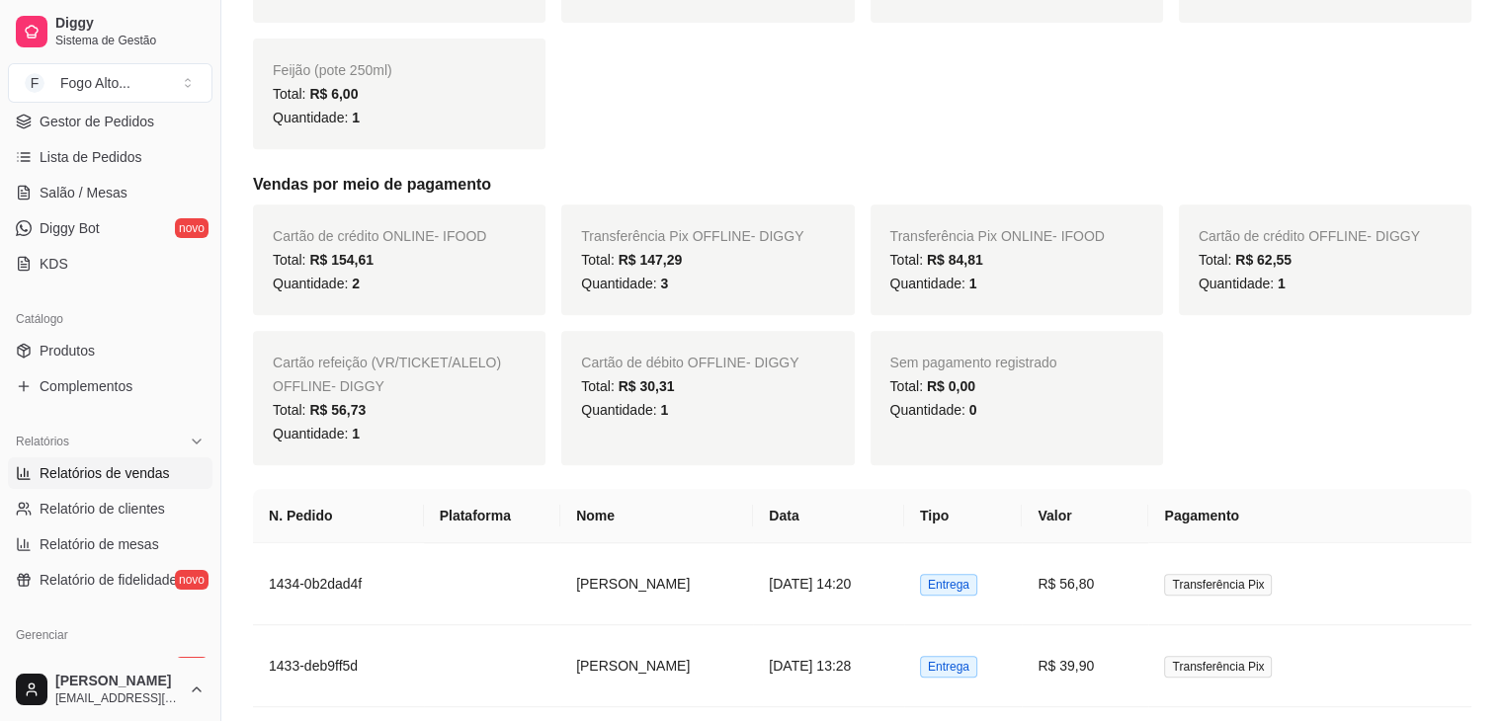
scroll to position [889, 0]
